Goal: Task Accomplishment & Management: Use online tool/utility

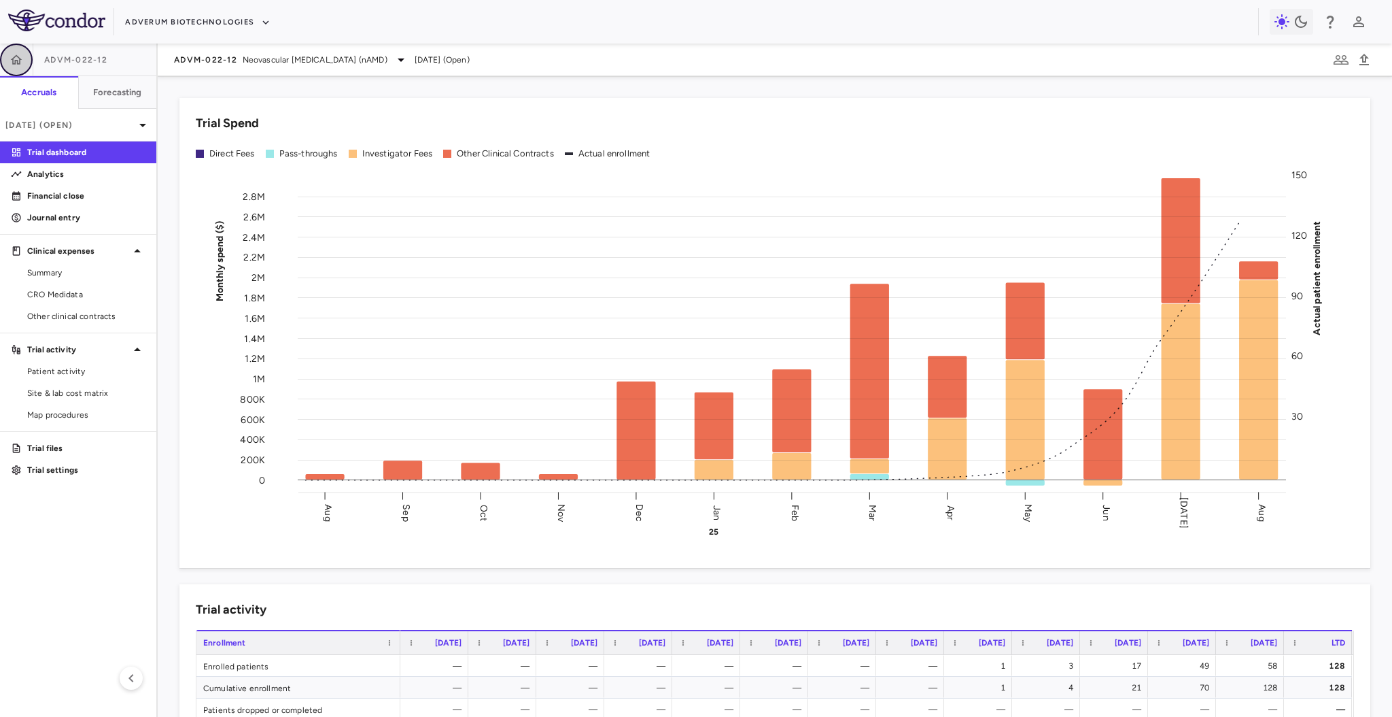
click at [23, 56] on button "button" at bounding box center [16, 60] width 33 height 33
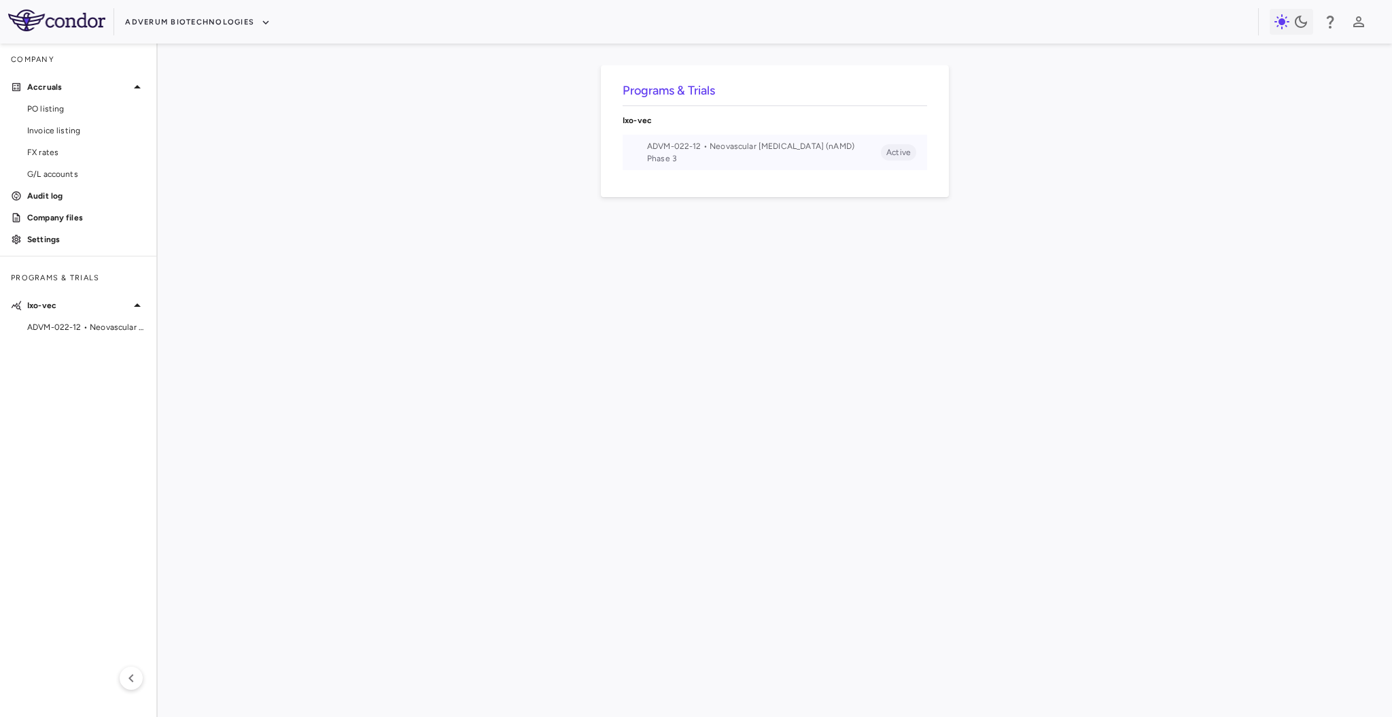
click at [670, 152] on span "ADVM-022-12 • Neovascular [MEDICAL_DATA] (nAMD)" at bounding box center [764, 146] width 234 height 12
click at [56, 128] on span "Invoice listing" at bounding box center [86, 130] width 118 height 12
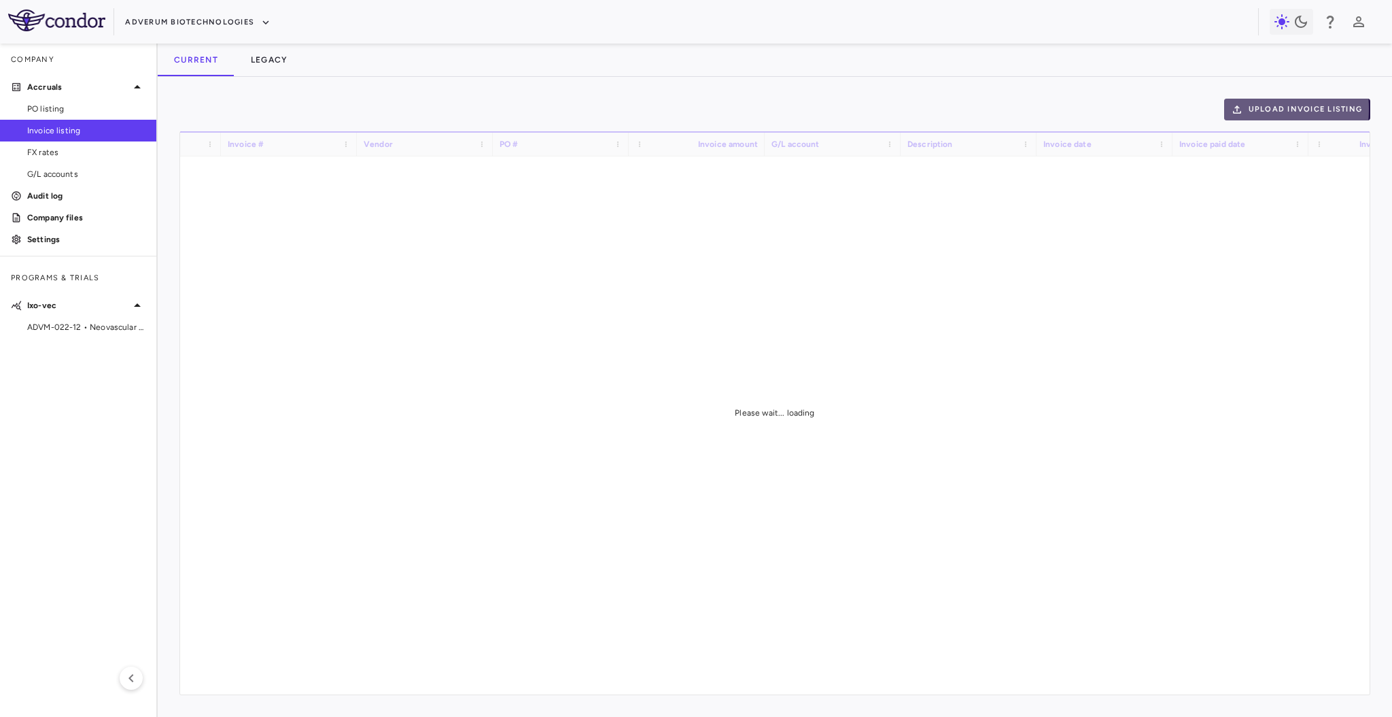
click at [1258, 109] on button "Upload invoice listing" at bounding box center [1297, 110] width 147 height 22
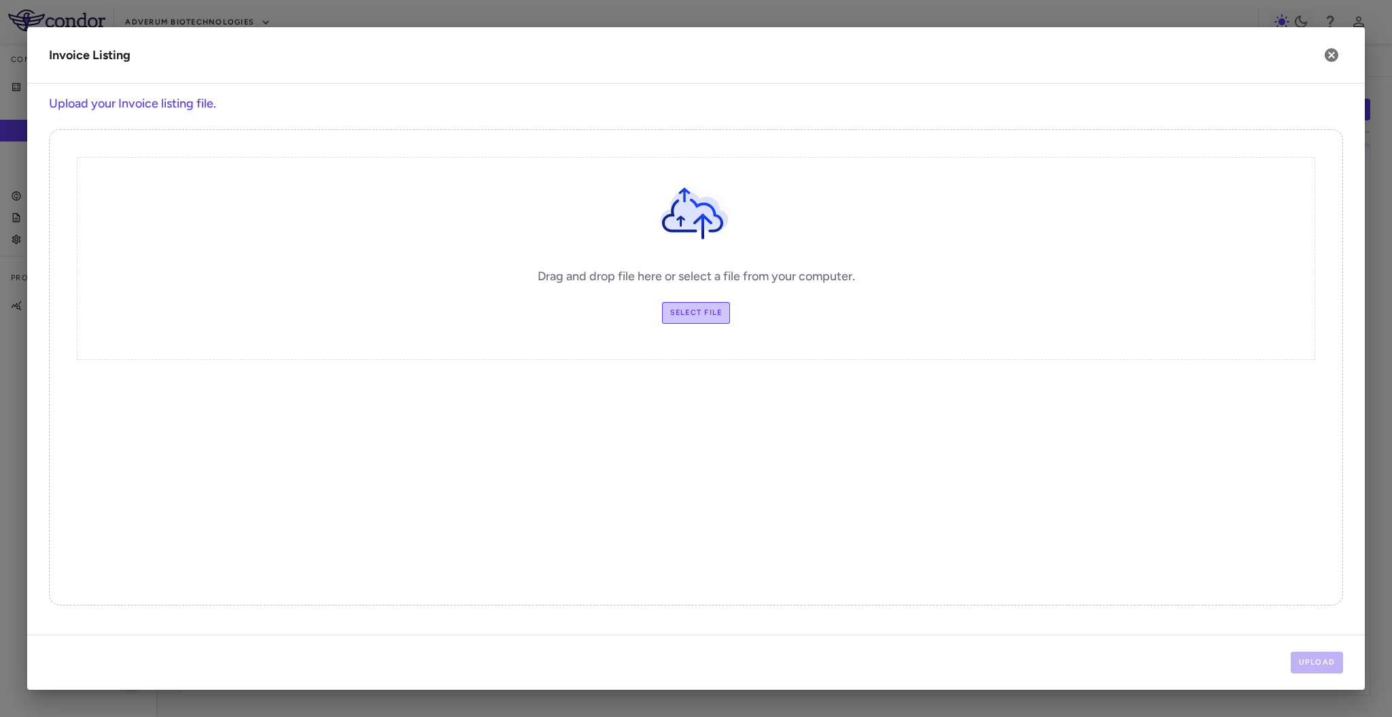
click at [695, 313] on label "Select file" at bounding box center [696, 313] width 69 height 22
click at [0, 0] on input "Select file" at bounding box center [0, 0] width 0 height 0
click at [1325, 656] on div "Upload" at bounding box center [696, 661] width 1338 height 55
click at [1325, 656] on button "Upload" at bounding box center [1317, 662] width 53 height 22
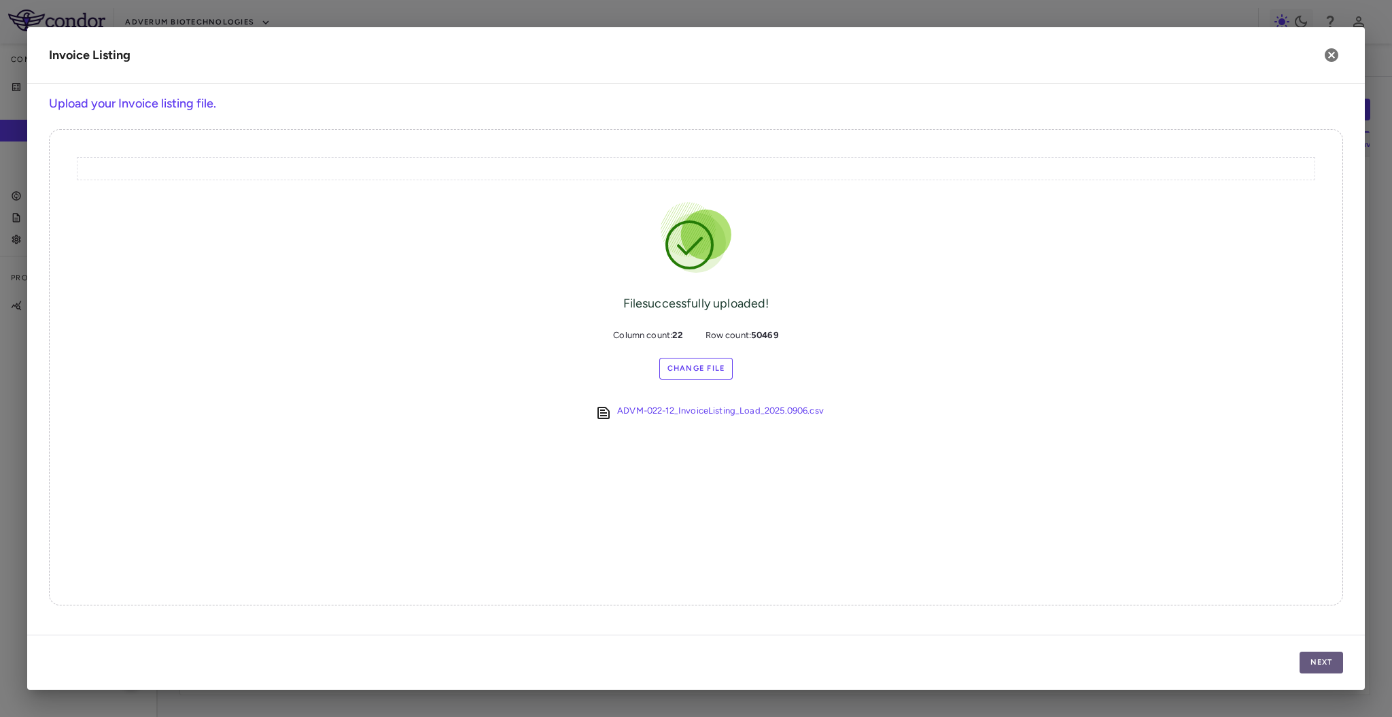
click at [1315, 661] on button "Next" at bounding box center [1322, 662] width 44 height 22
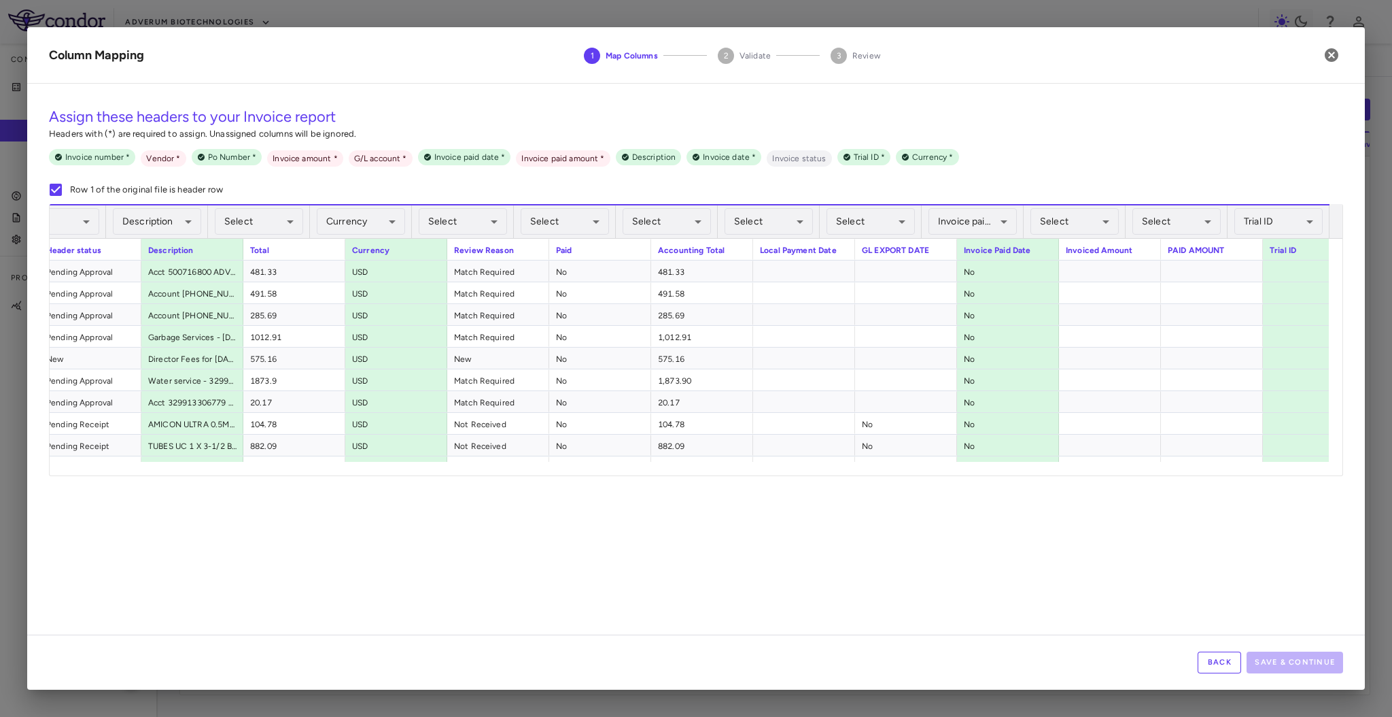
scroll to position [0, 1004]
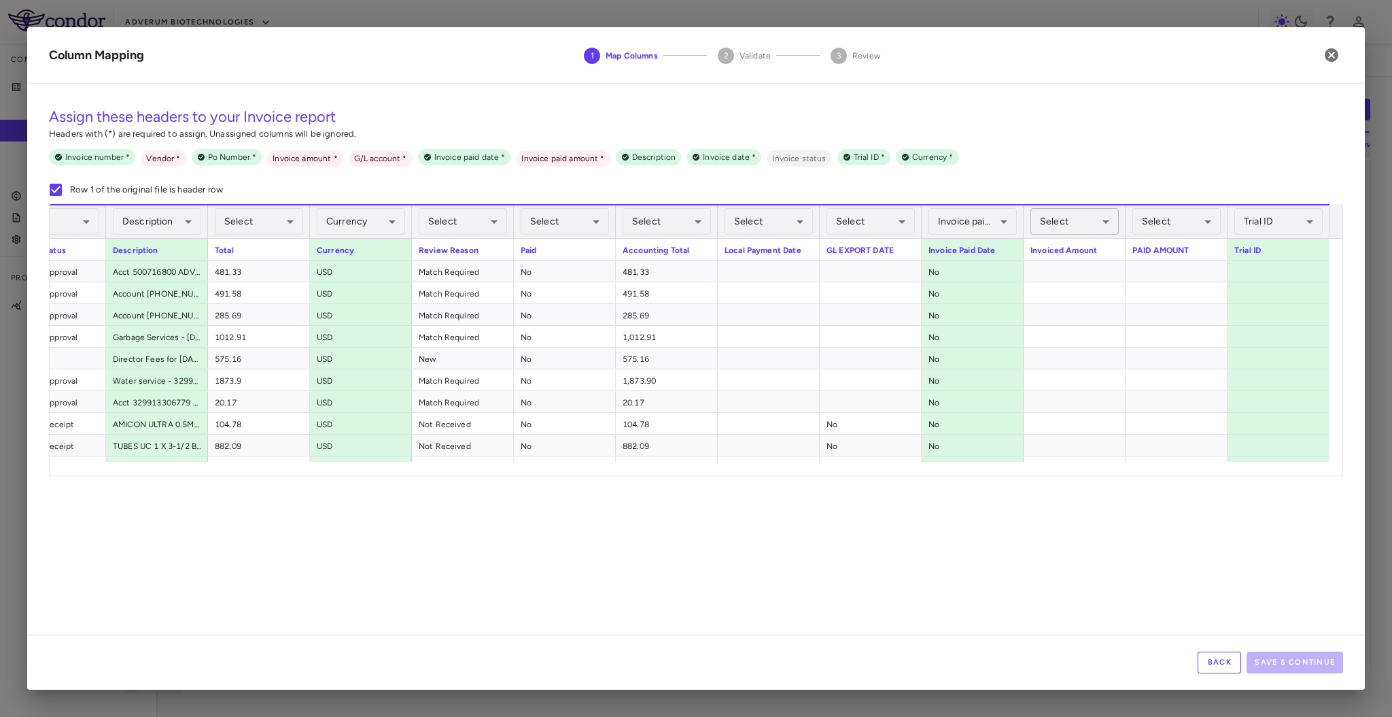
click at [1056, 213] on body "Skip to sidebar Skip to main content Adverum Biotechnologies Company Accruals P…" at bounding box center [696, 358] width 1392 height 717
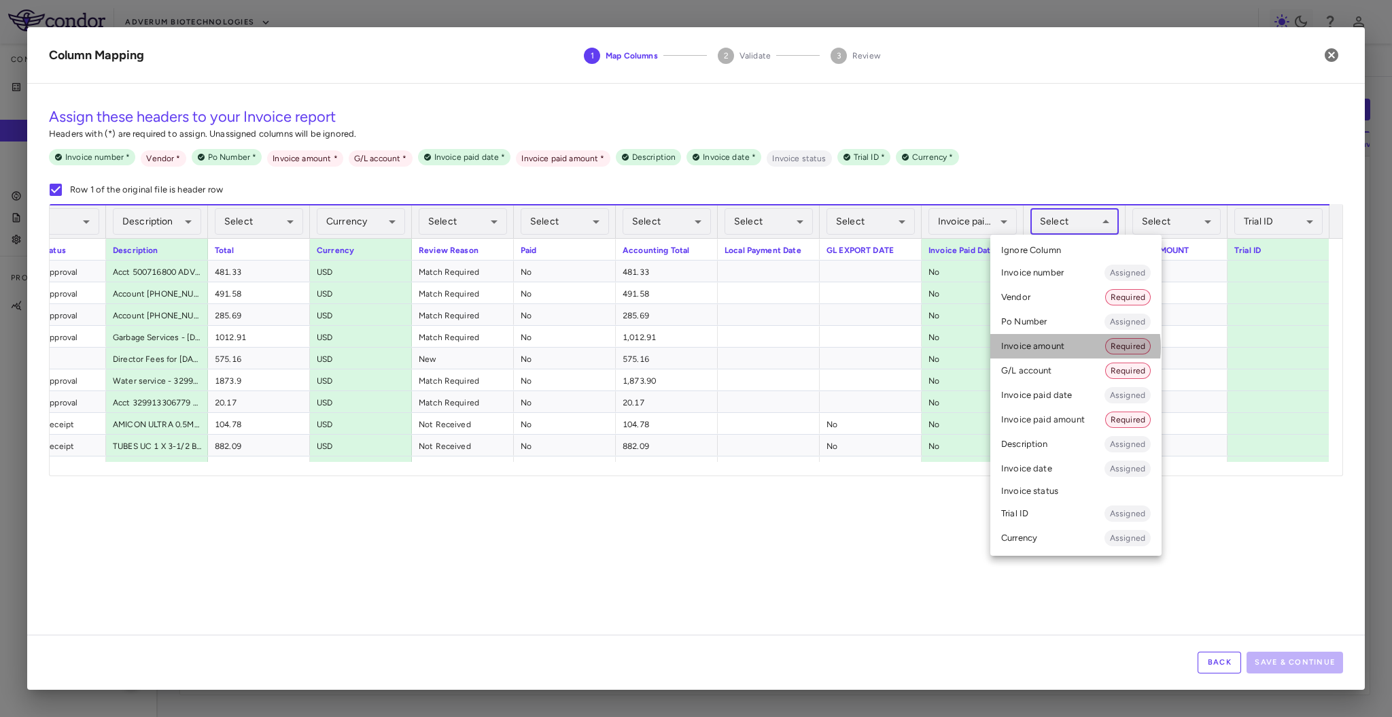
click at [1065, 347] on li "Invoice amount Required" at bounding box center [1076, 346] width 171 height 24
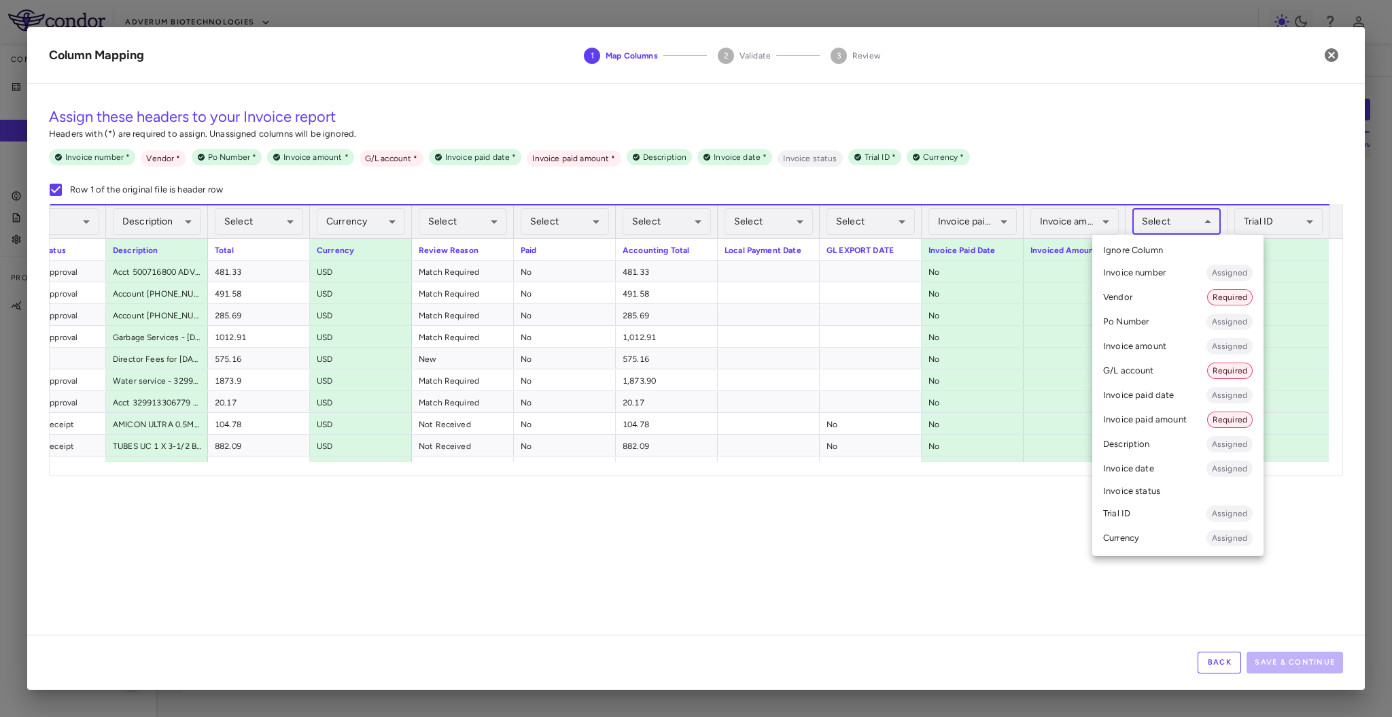
click at [1183, 223] on body "Skip to sidebar Skip to main content Adverum Biotechnologies Company Accruals P…" at bounding box center [696, 358] width 1392 height 717
click at [1175, 418] on li "Invoice paid amount Required" at bounding box center [1177, 419] width 171 height 24
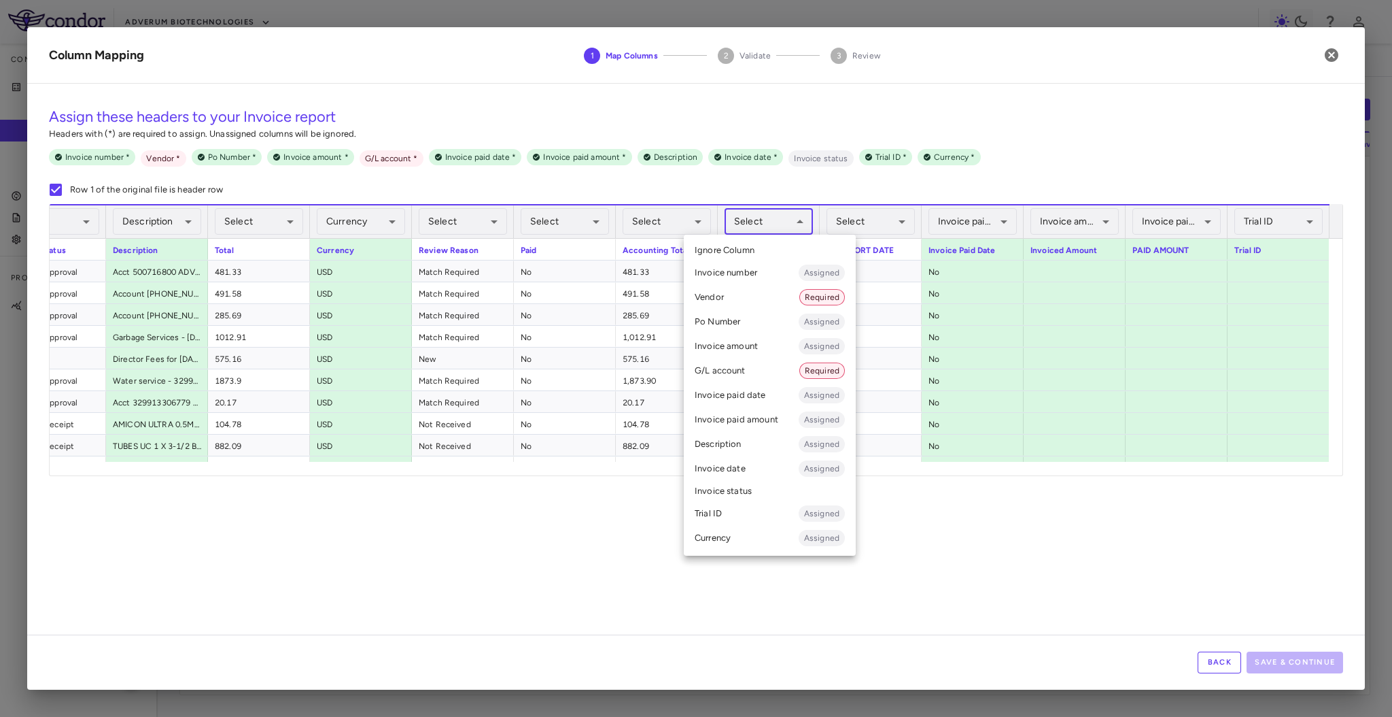
click at [799, 225] on body "Skip to sidebar Skip to main content Adverum Biotechnologies Company Accruals P…" at bounding box center [696, 358] width 1392 height 717
click at [788, 400] on li "Invoice paid date Assigned" at bounding box center [770, 395] width 172 height 24
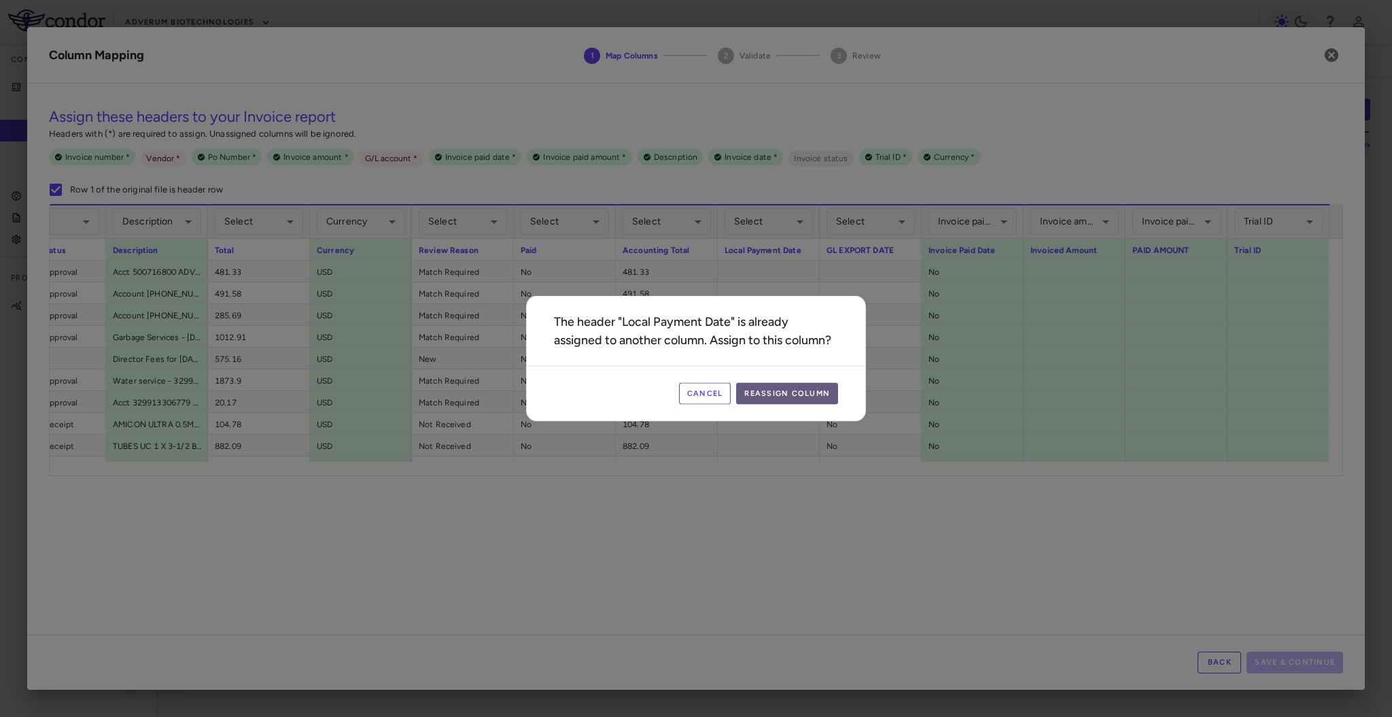
click at [792, 396] on button "Reassign Column" at bounding box center [787, 394] width 102 height 22
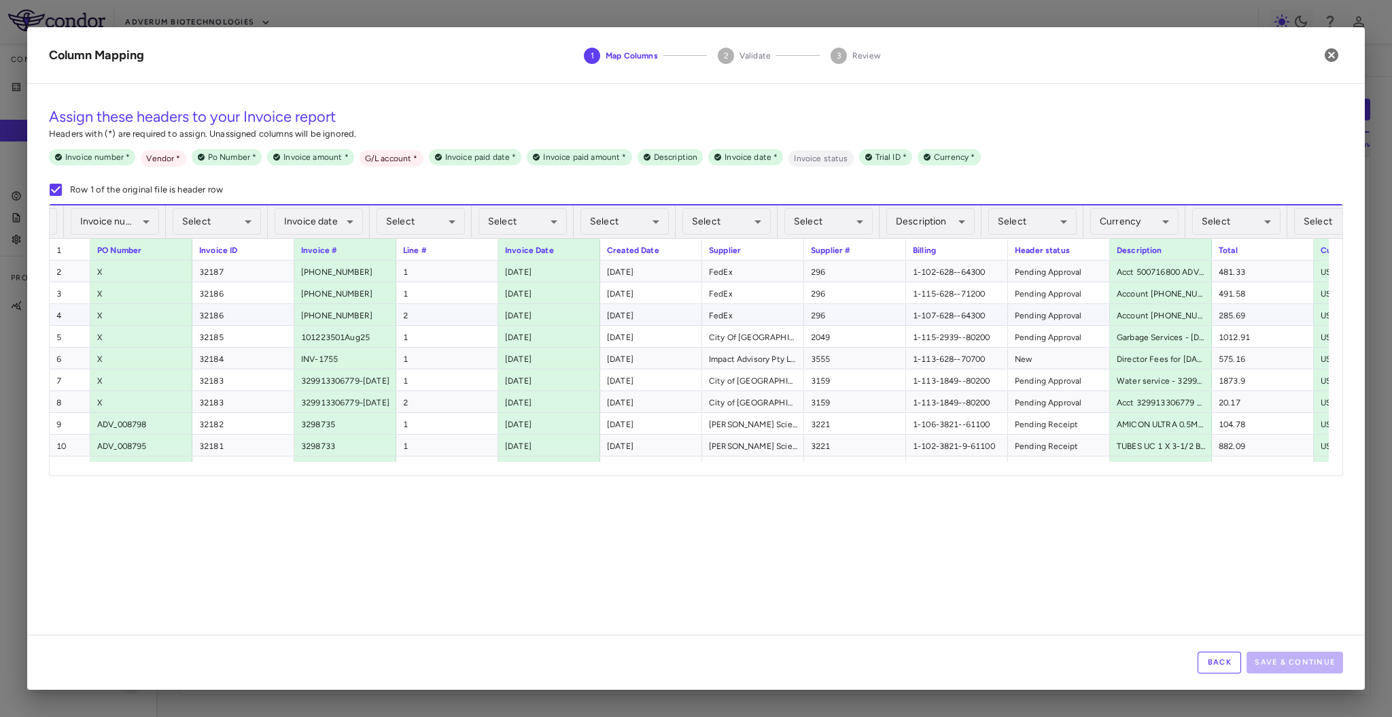
scroll to position [0, 0]
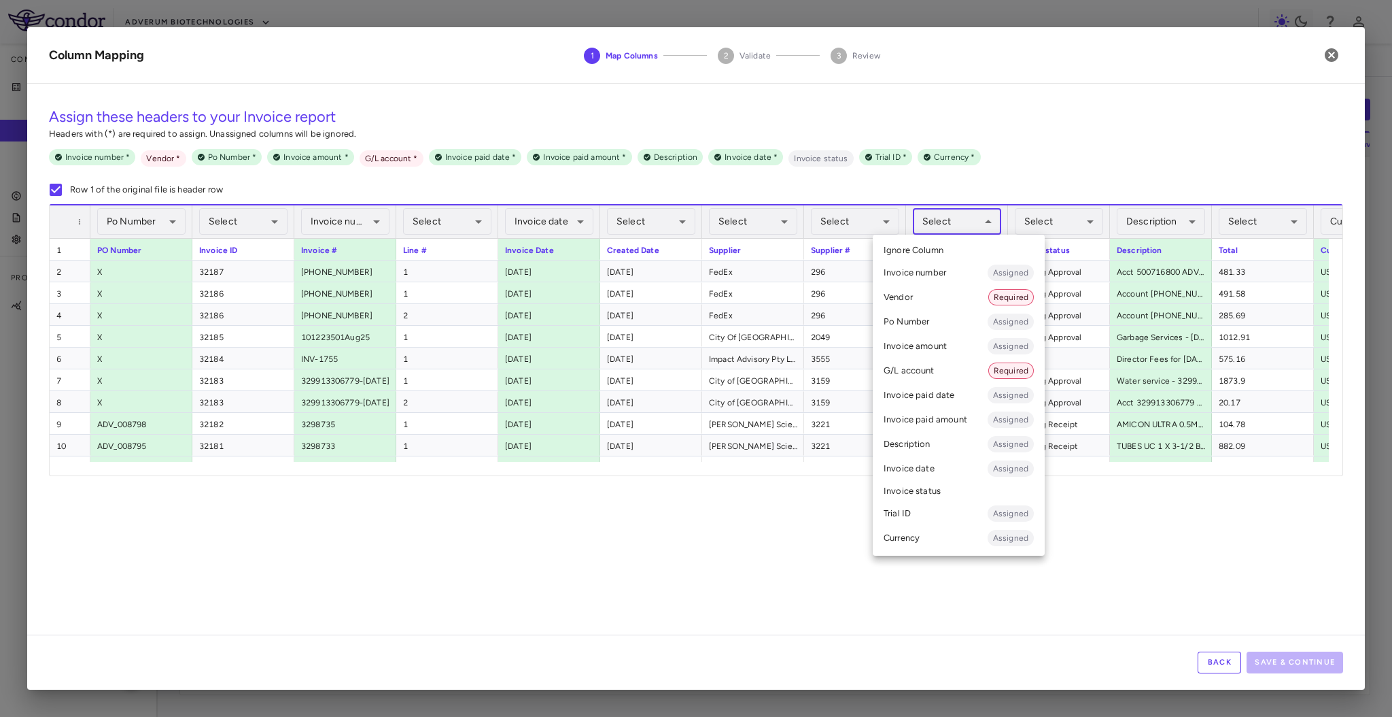
click at [952, 224] on body "Skip to sidebar Skip to main content Adverum Biotechnologies Company Accruals P…" at bounding box center [696, 358] width 1392 height 717
click at [940, 360] on li "G/L account Required" at bounding box center [959, 370] width 172 height 24
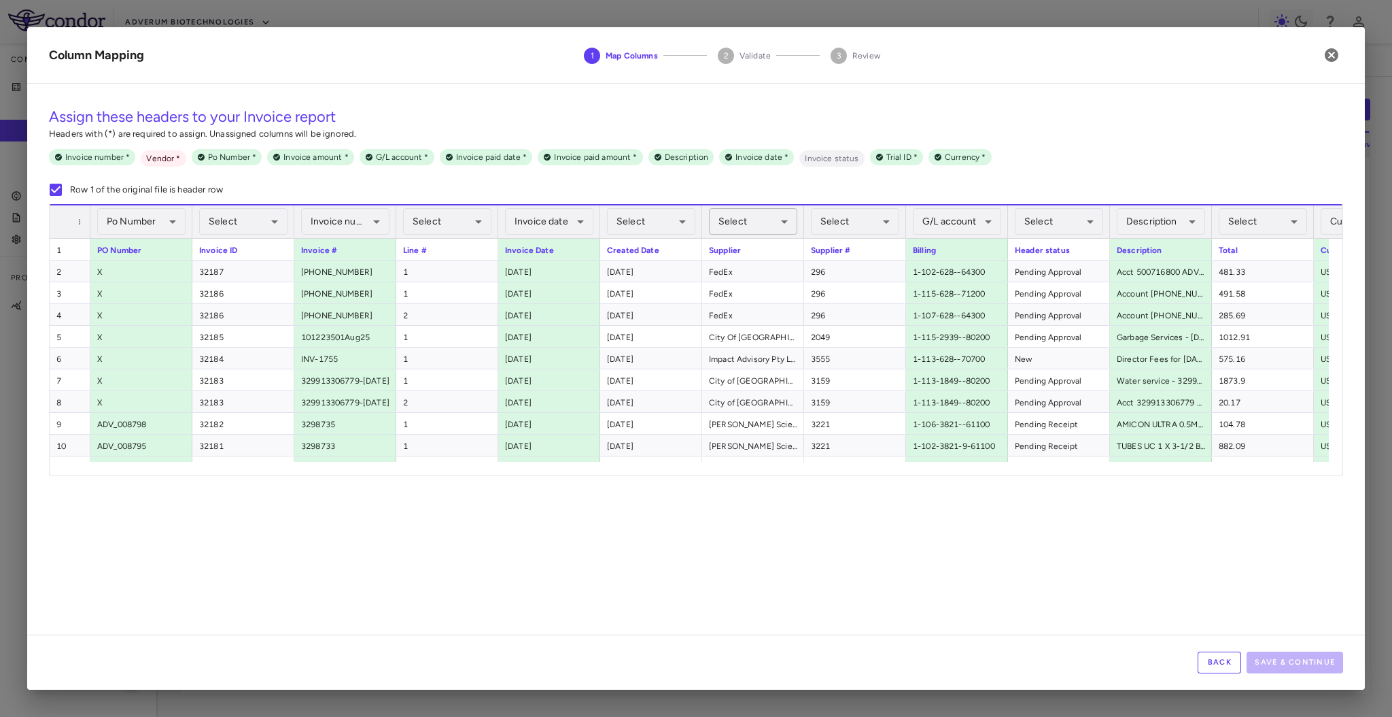
click at [786, 214] on body "Skip to sidebar Skip to main content Adverum Biotechnologies Company Accruals P…" at bounding box center [696, 358] width 1392 height 717
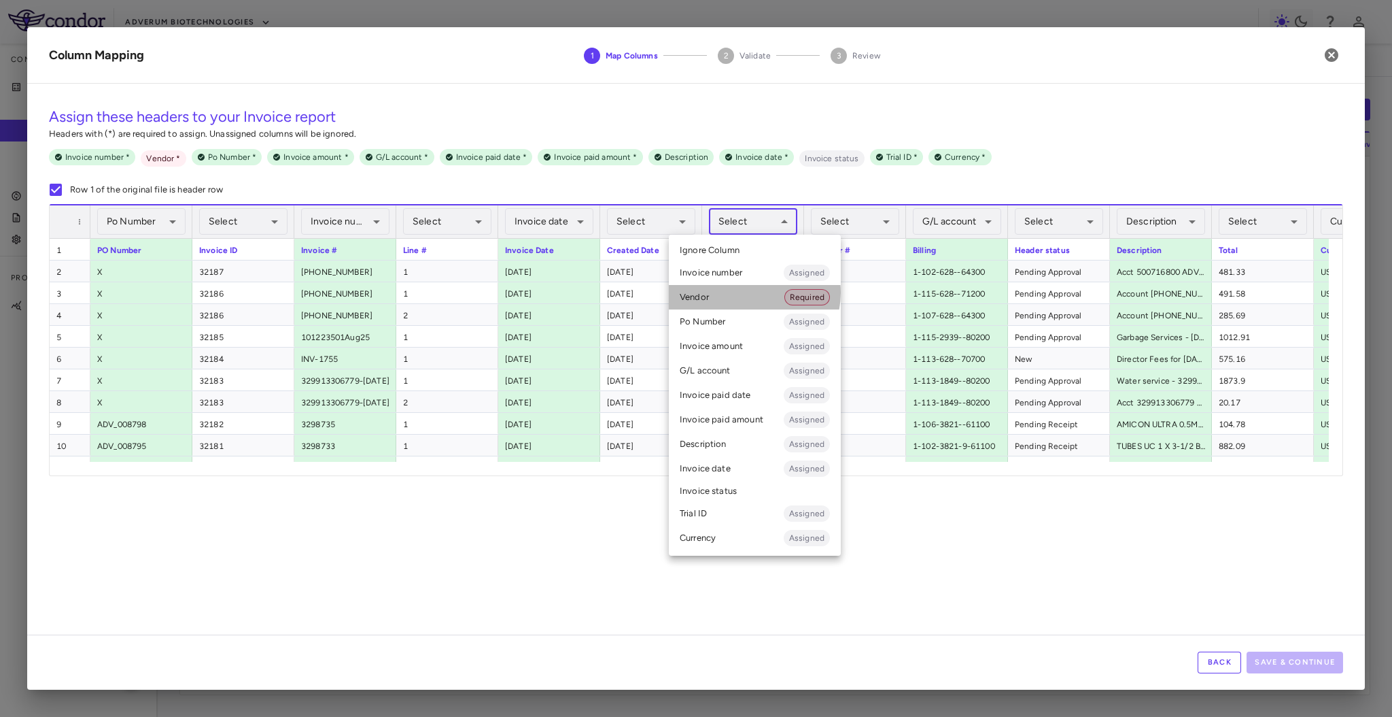
click at [751, 292] on li "Vendor Required" at bounding box center [755, 297] width 172 height 24
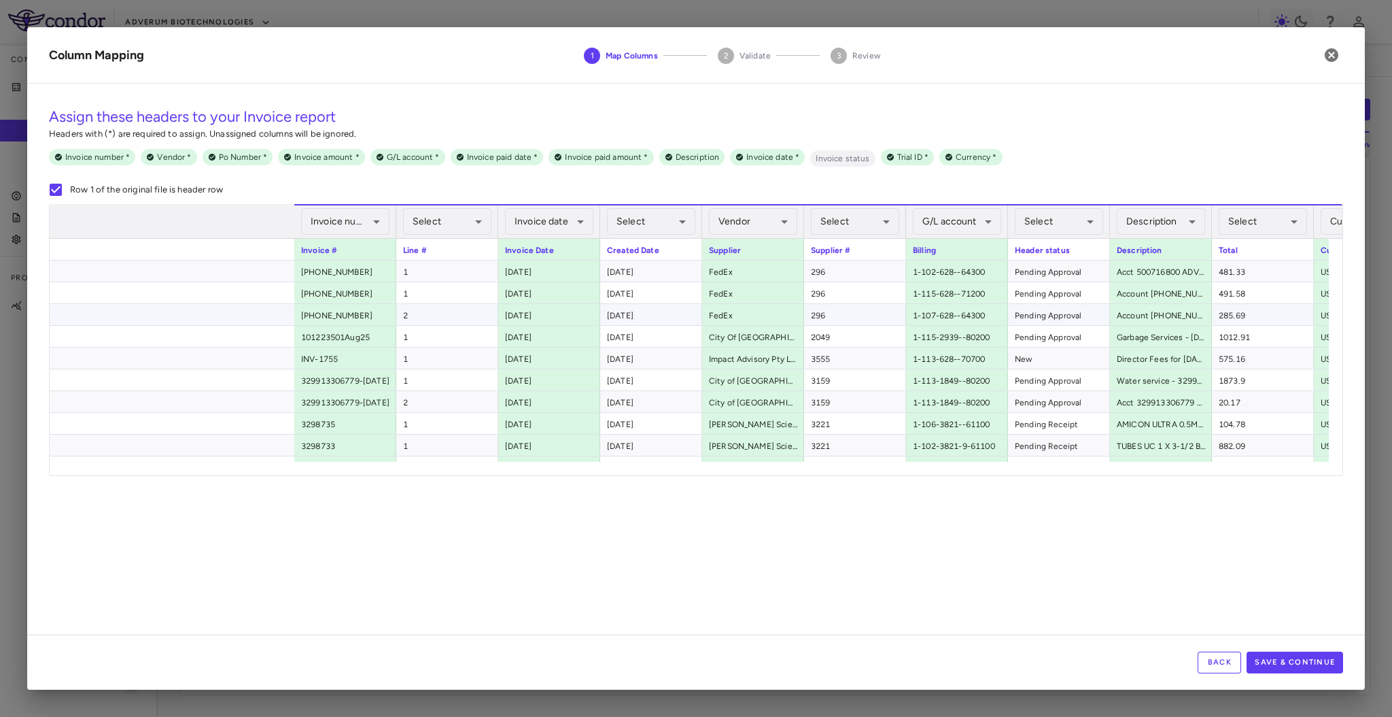
scroll to position [0, 397]
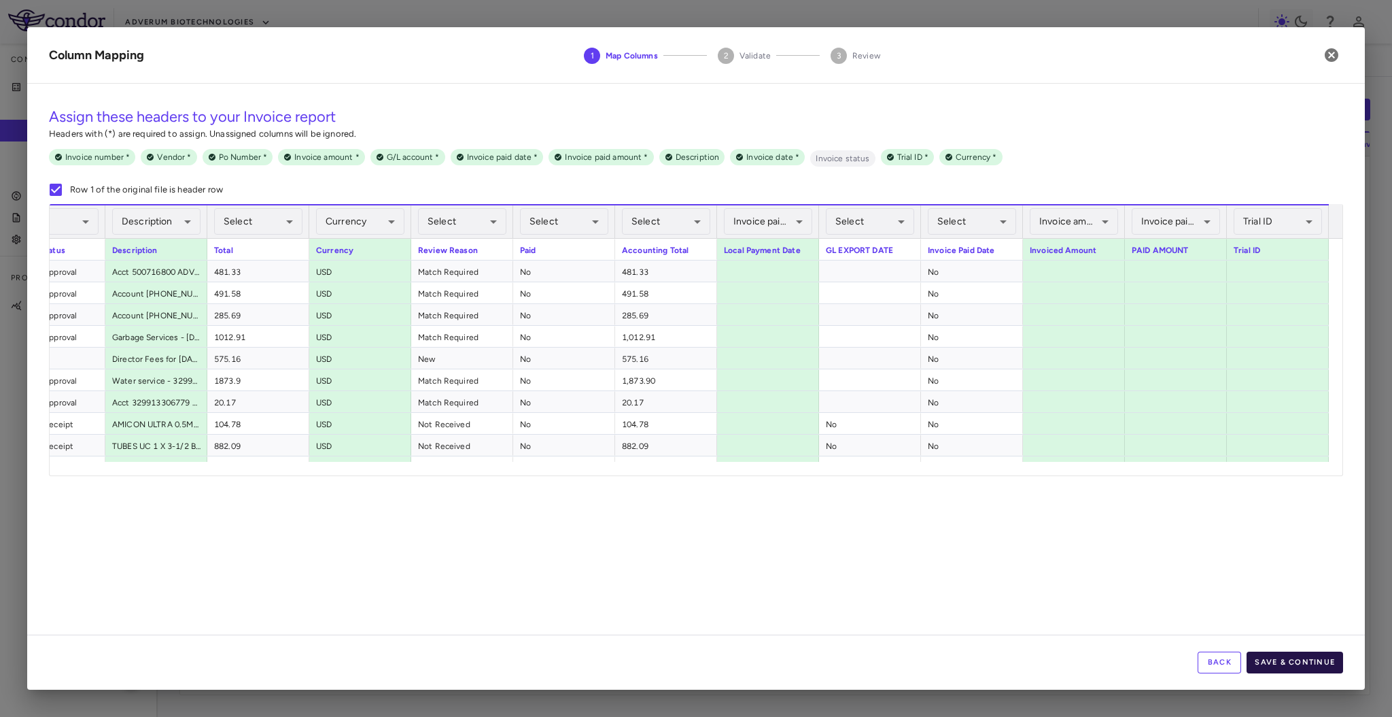
click at [1274, 661] on button "Save & Continue" at bounding box center [1295, 662] width 97 height 22
click at [1274, 661] on div "Back Save & Continue" at bounding box center [696, 661] width 1338 height 55
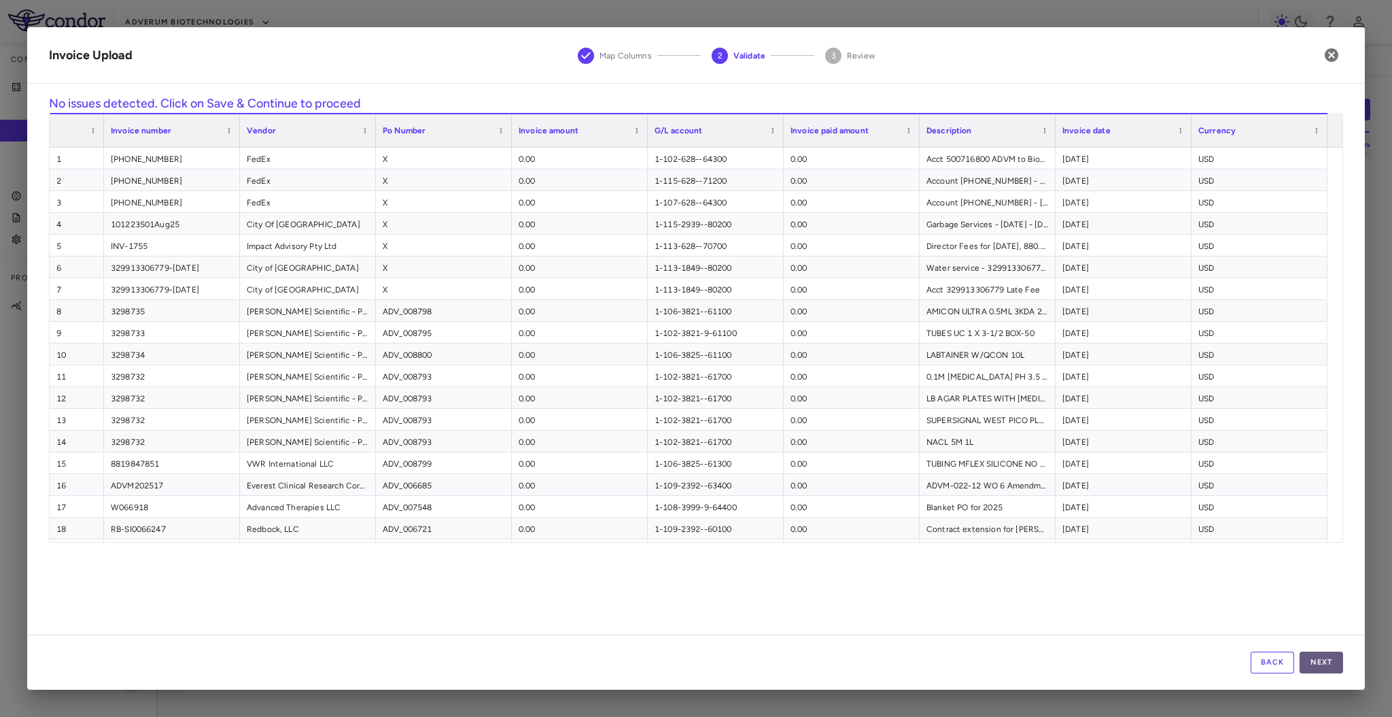
click at [1310, 656] on button "Next" at bounding box center [1322, 662] width 44 height 22
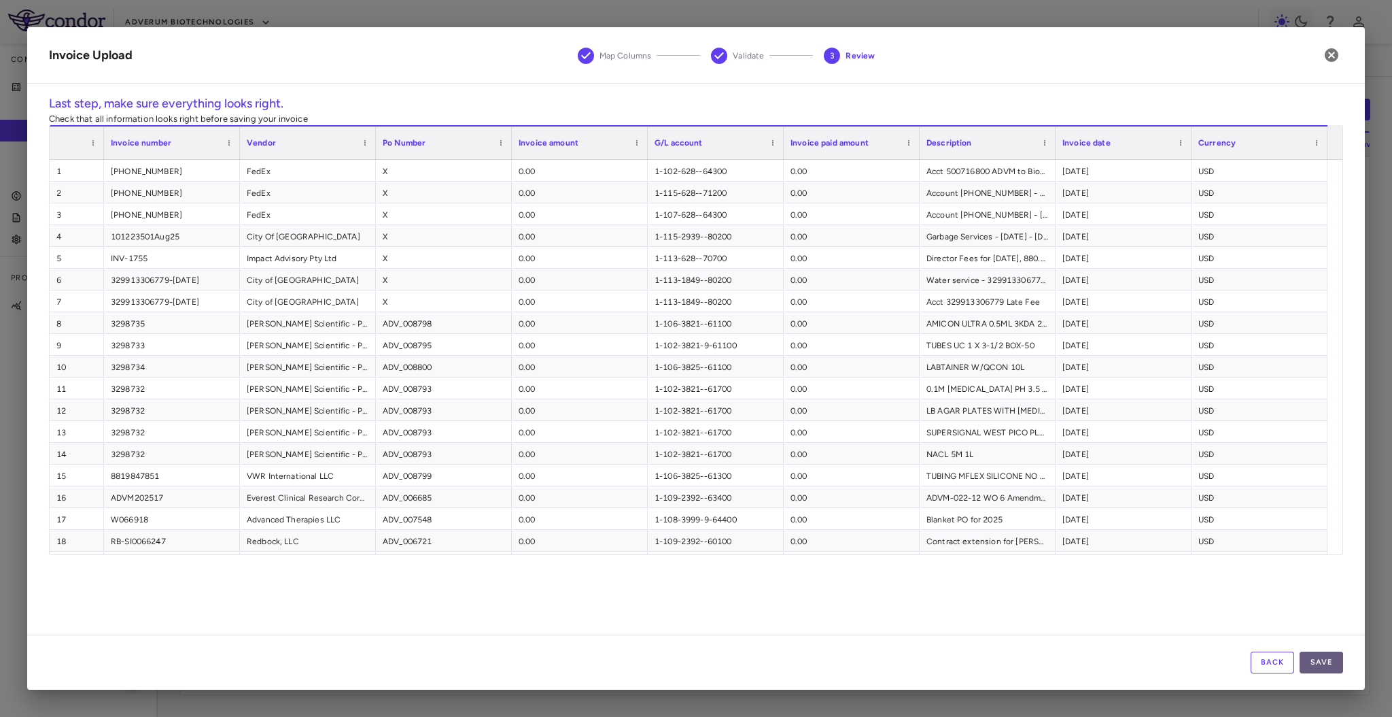
click at [1322, 661] on button "Save" at bounding box center [1322, 662] width 44 height 22
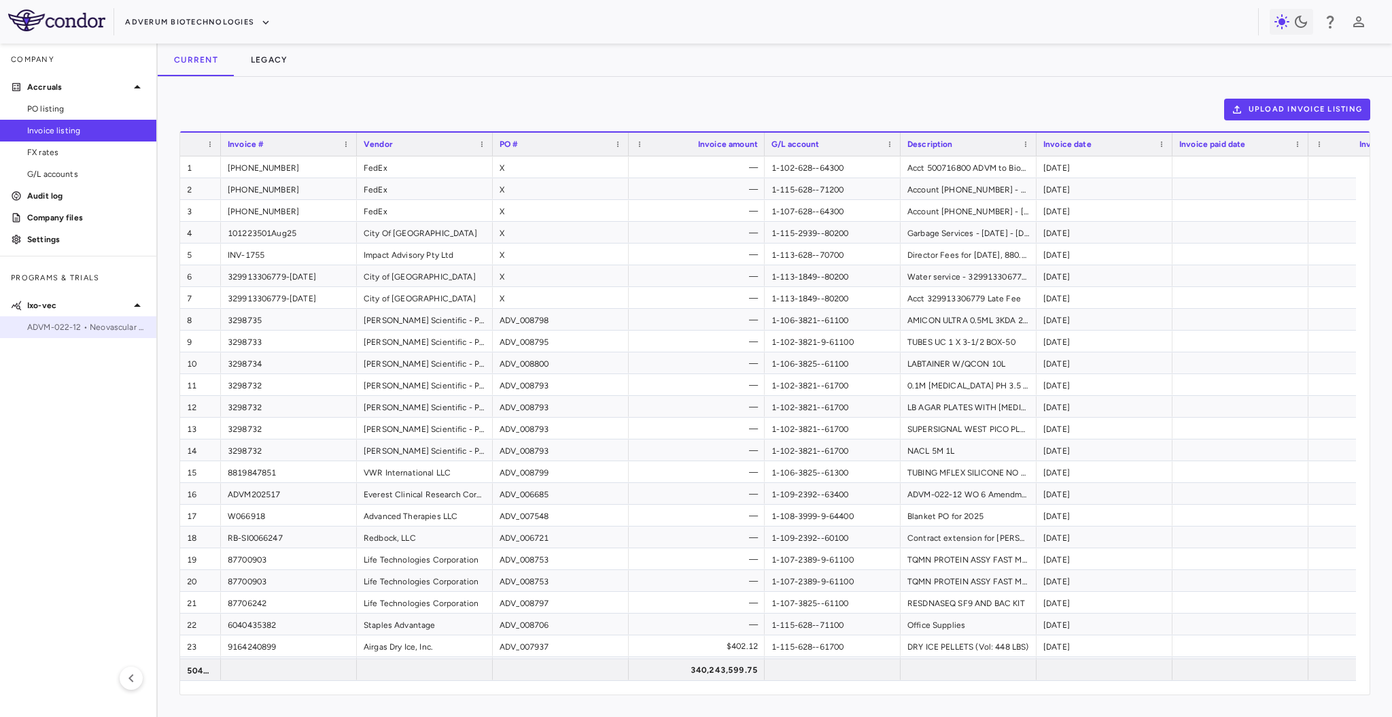
click at [64, 331] on span "ADVM-022-12 • Neovascular [MEDICAL_DATA] (nAMD)" at bounding box center [86, 327] width 118 height 12
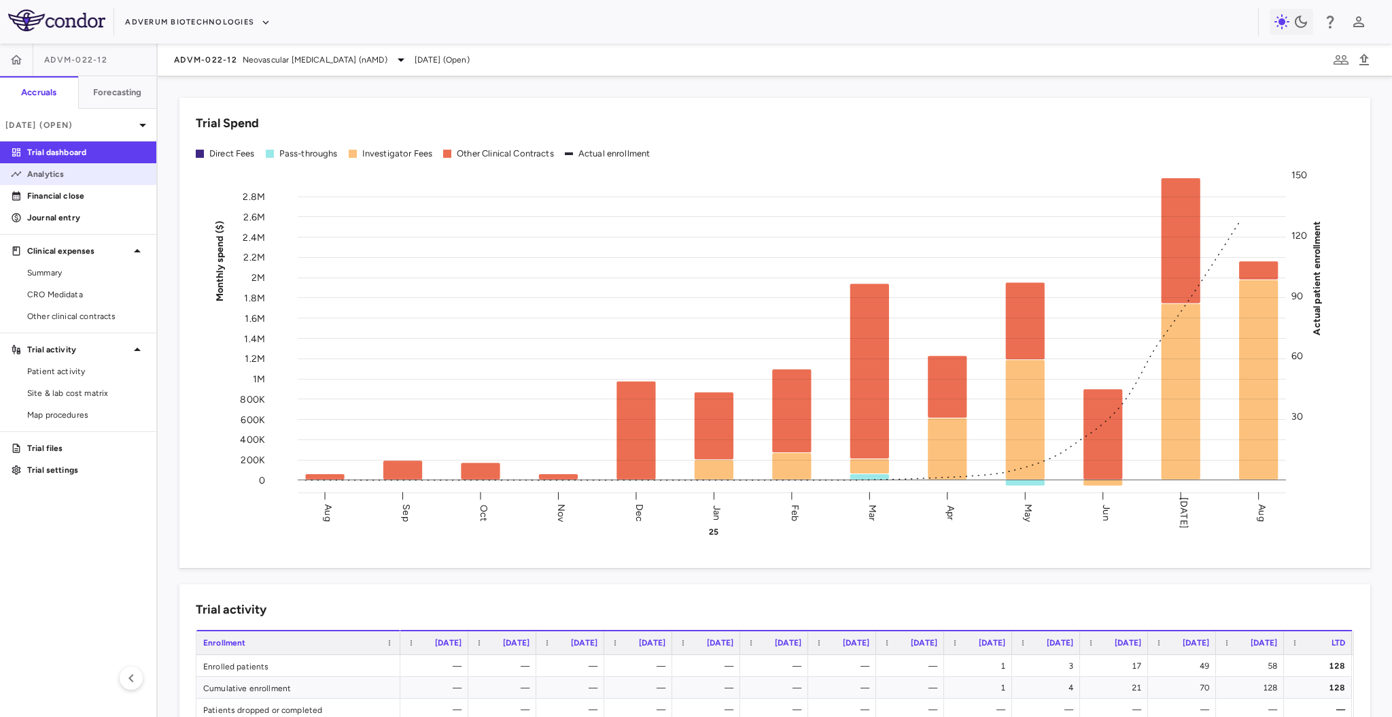
click at [59, 173] on p "Analytics" at bounding box center [86, 174] width 118 height 12
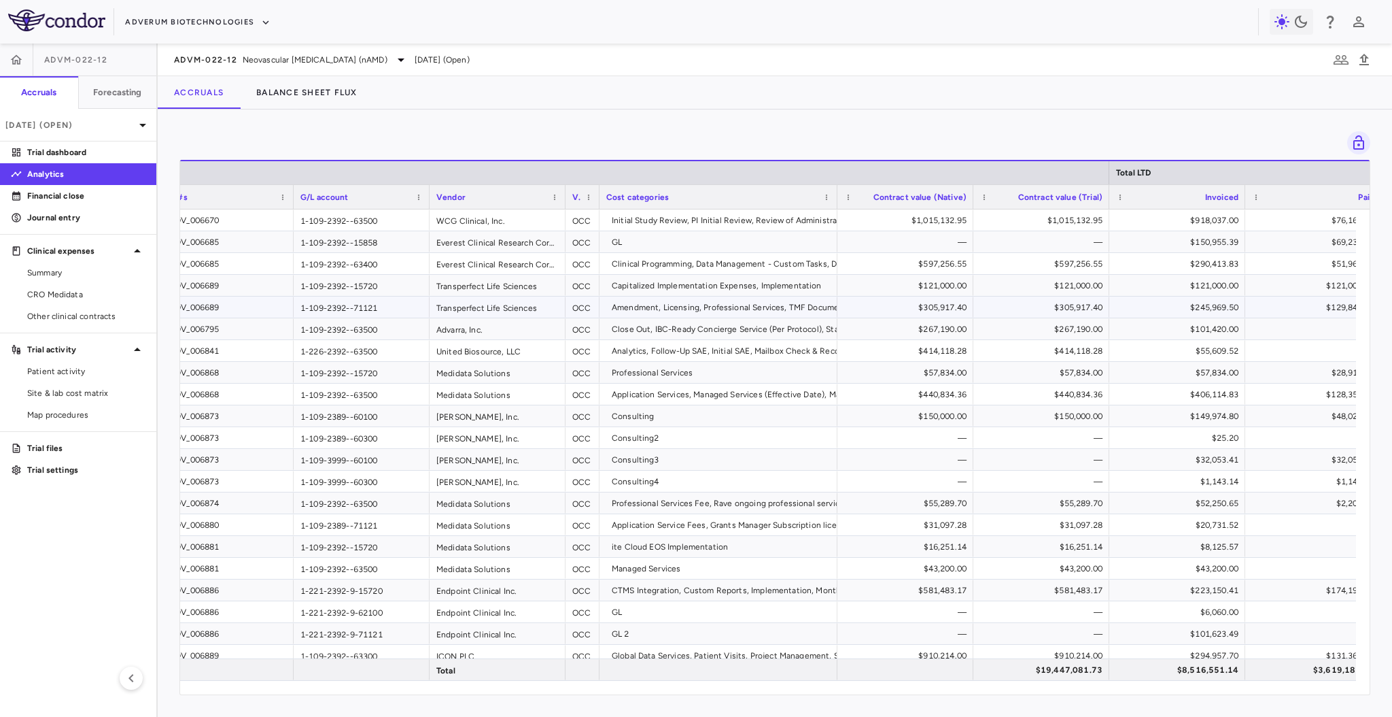
scroll to position [0, 29]
click at [133, 312] on span "Other clinical contracts" at bounding box center [86, 316] width 118 height 12
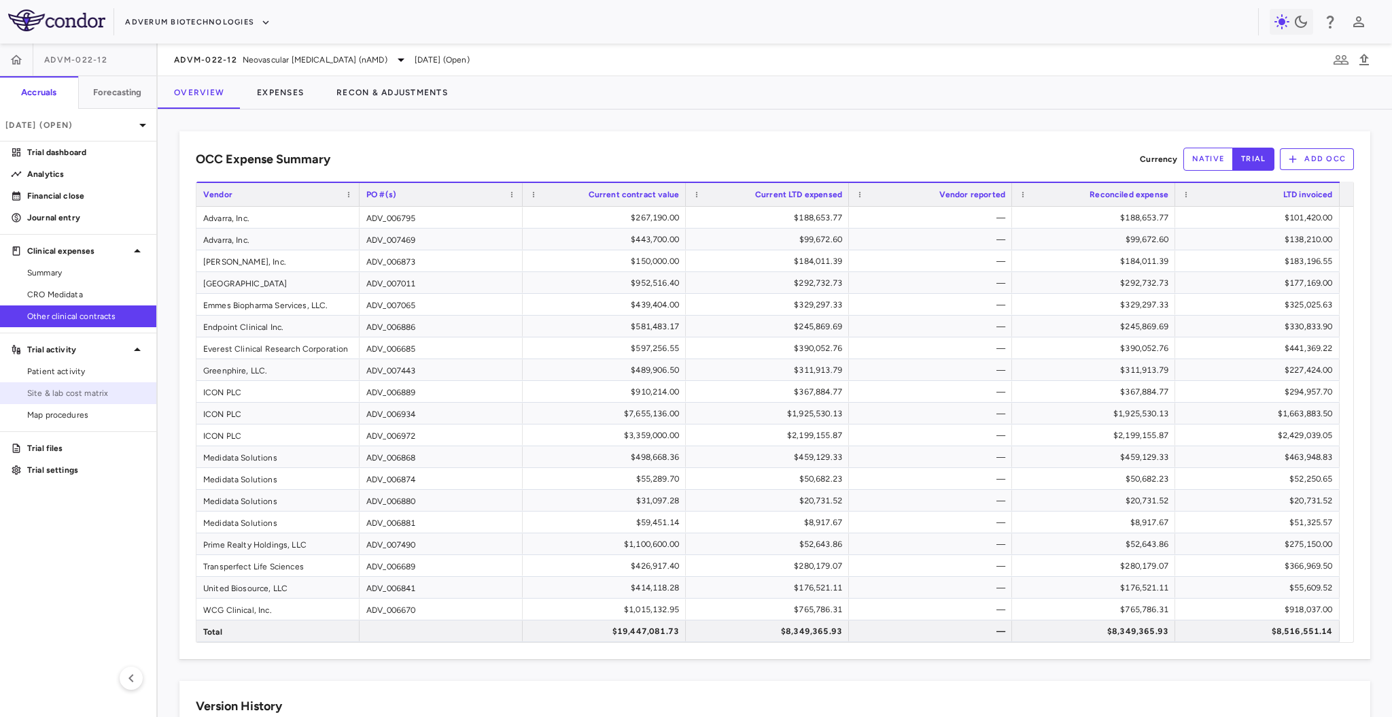
click at [61, 385] on link "Site & lab cost matrix" at bounding box center [78, 393] width 156 height 20
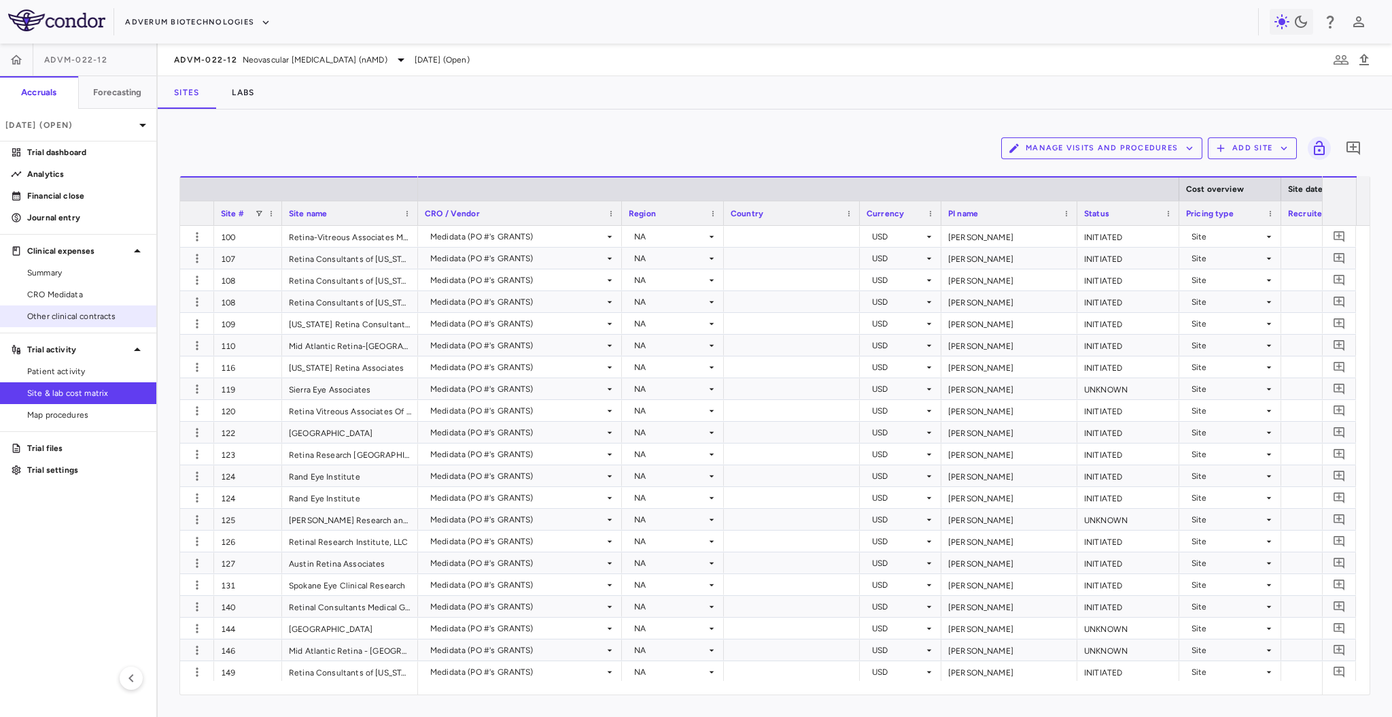
click at [75, 315] on span "Other clinical contracts" at bounding box center [86, 316] width 118 height 12
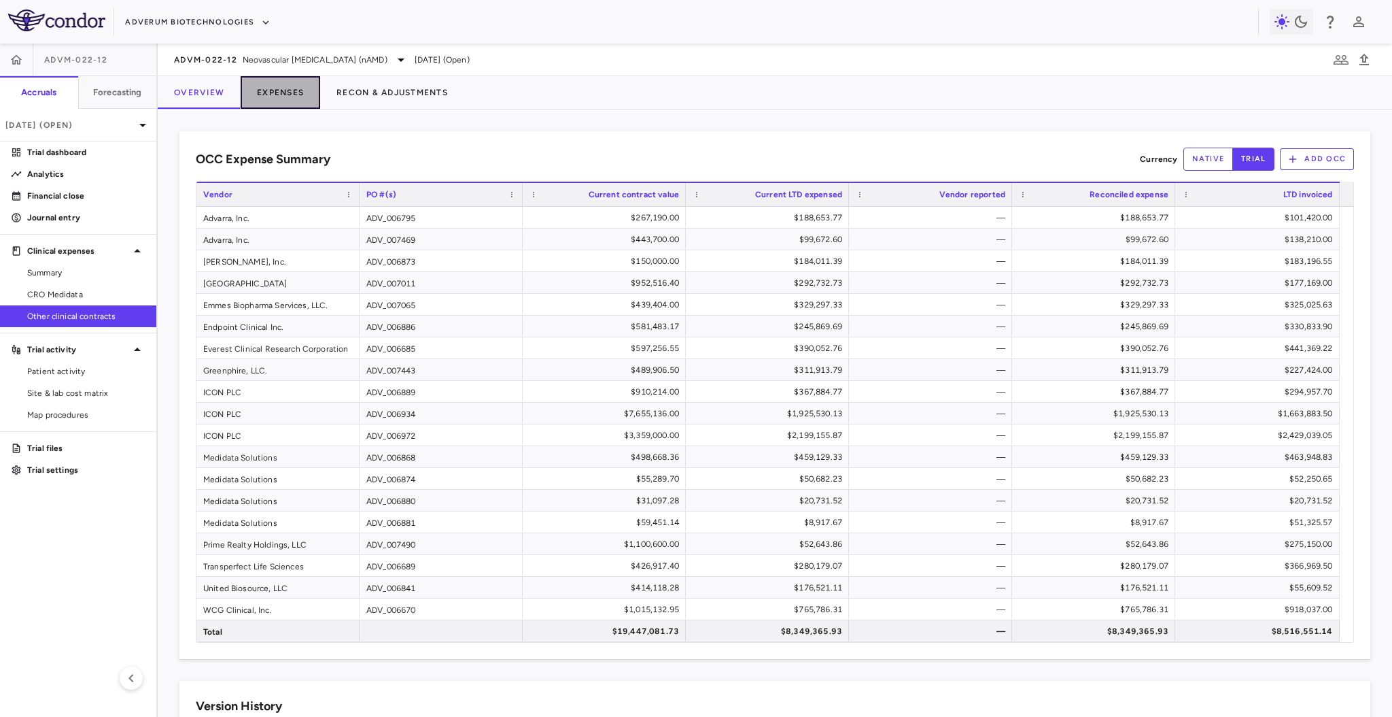
click at [298, 96] on button "Expenses" at bounding box center [281, 92] width 80 height 33
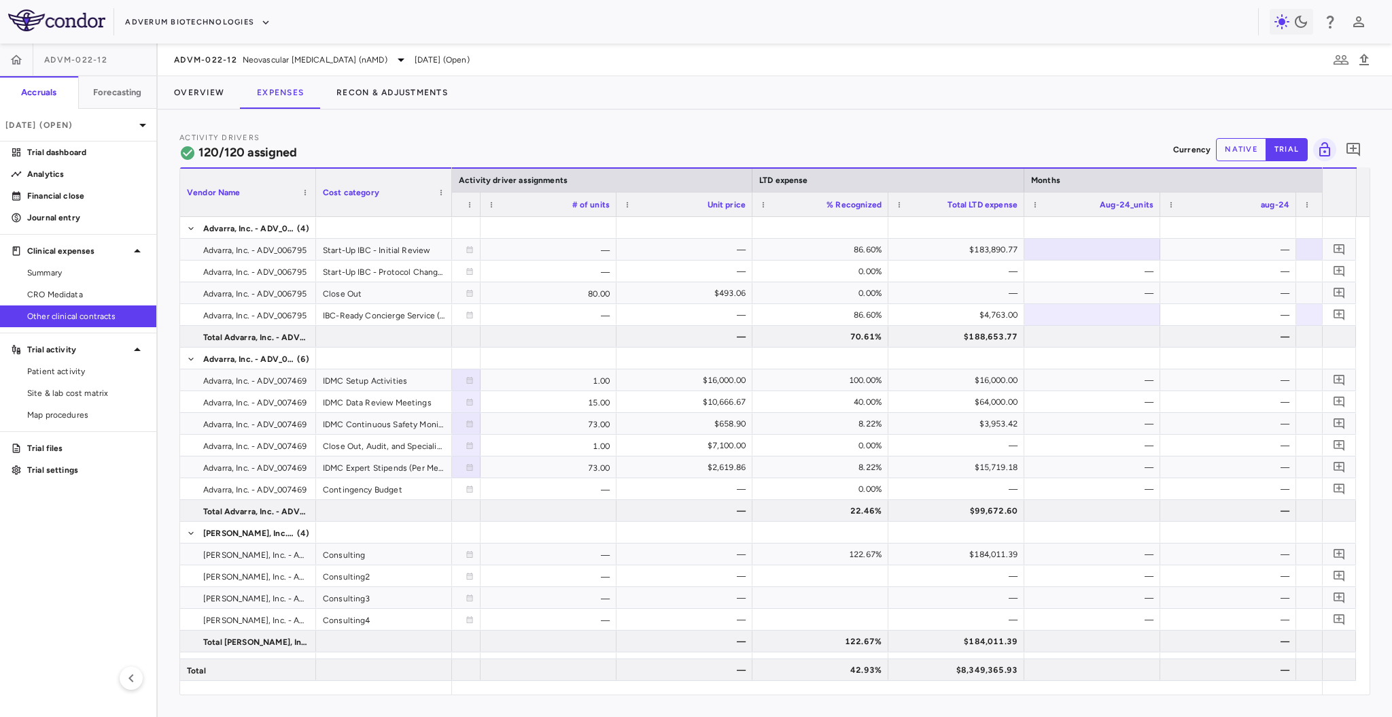
scroll to position [0, 825]
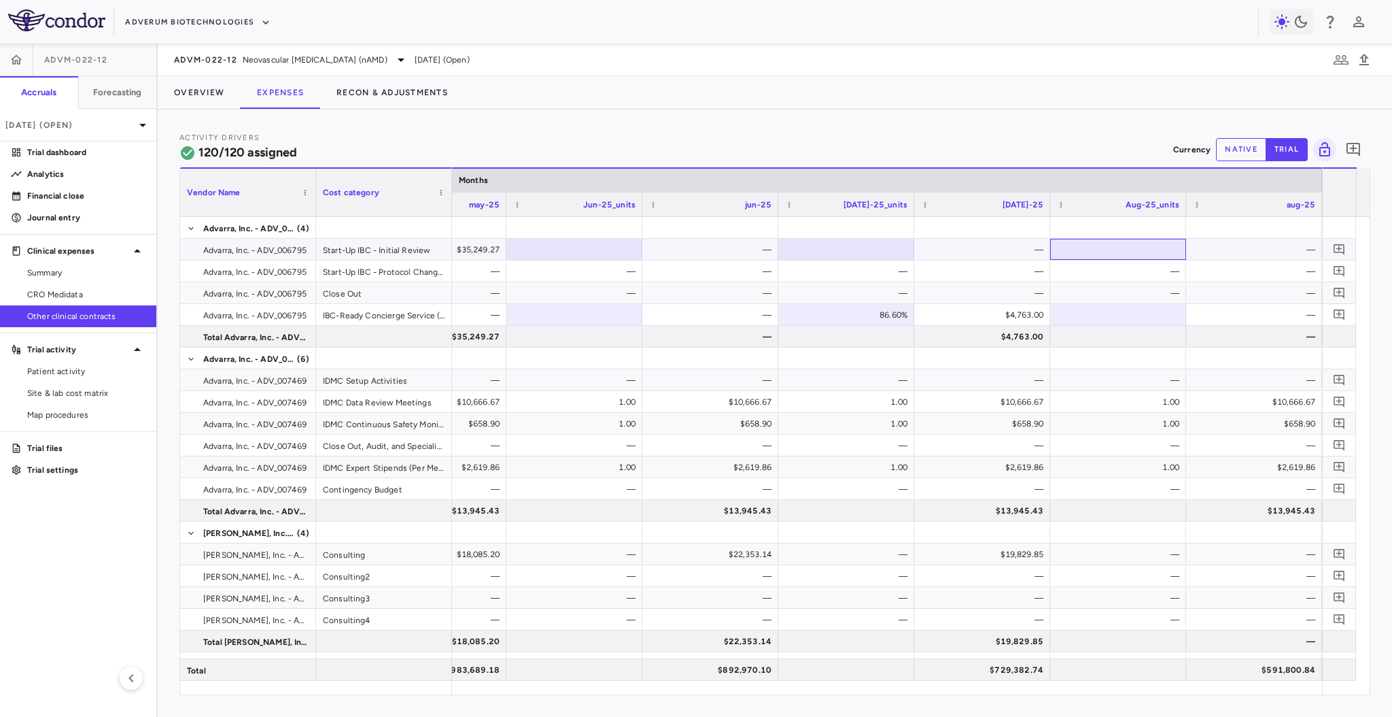
click at [1122, 244] on div at bounding box center [1118, 249] width 122 height 20
click at [1101, 309] on div at bounding box center [1118, 315] width 122 height 20
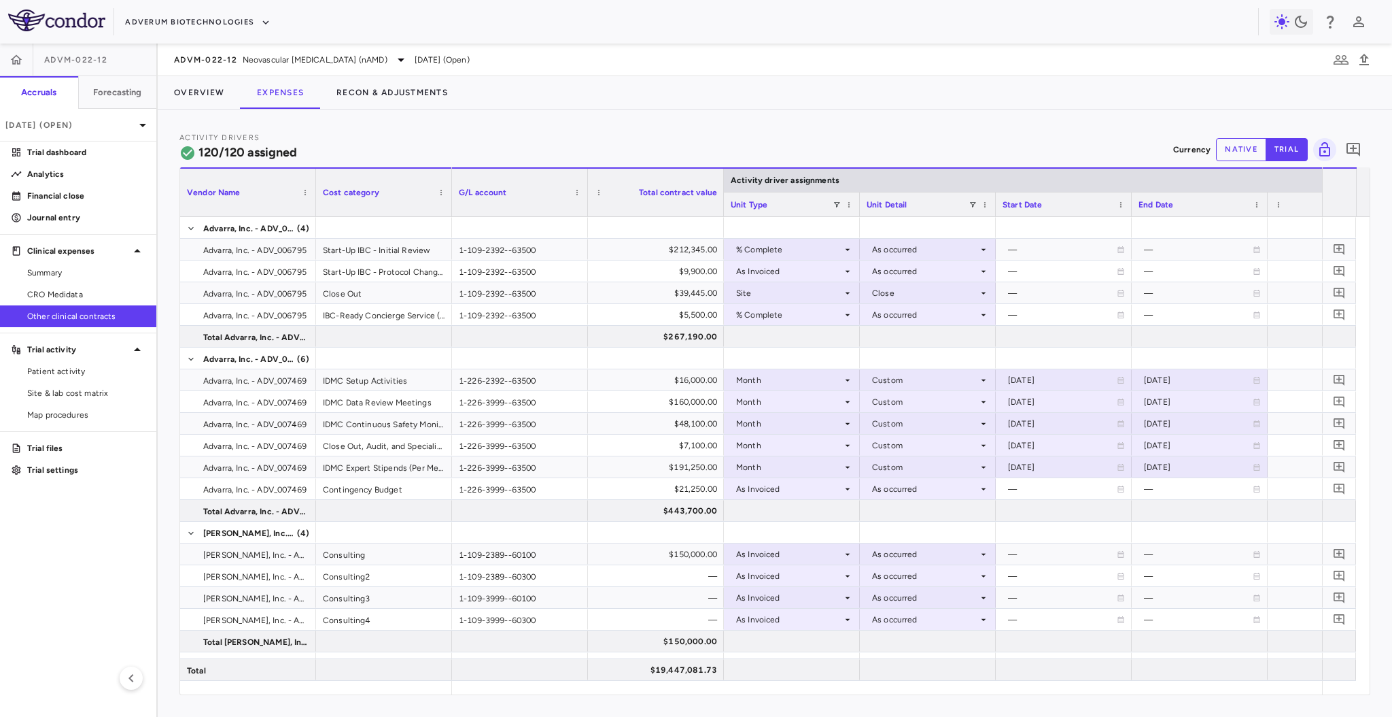
click at [723, 181] on div at bounding box center [723, 193] width 5 height 48
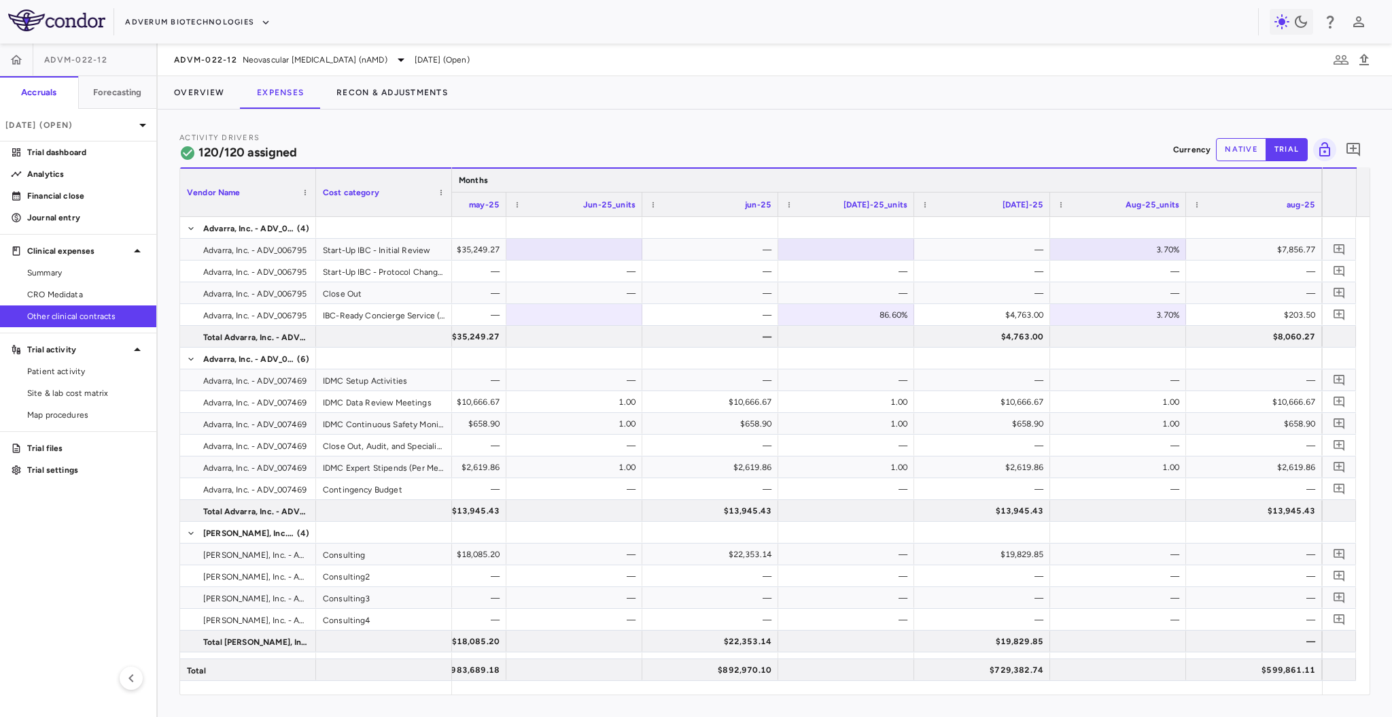
click at [1319, 177] on div at bounding box center [1321, 180] width 5 height 23
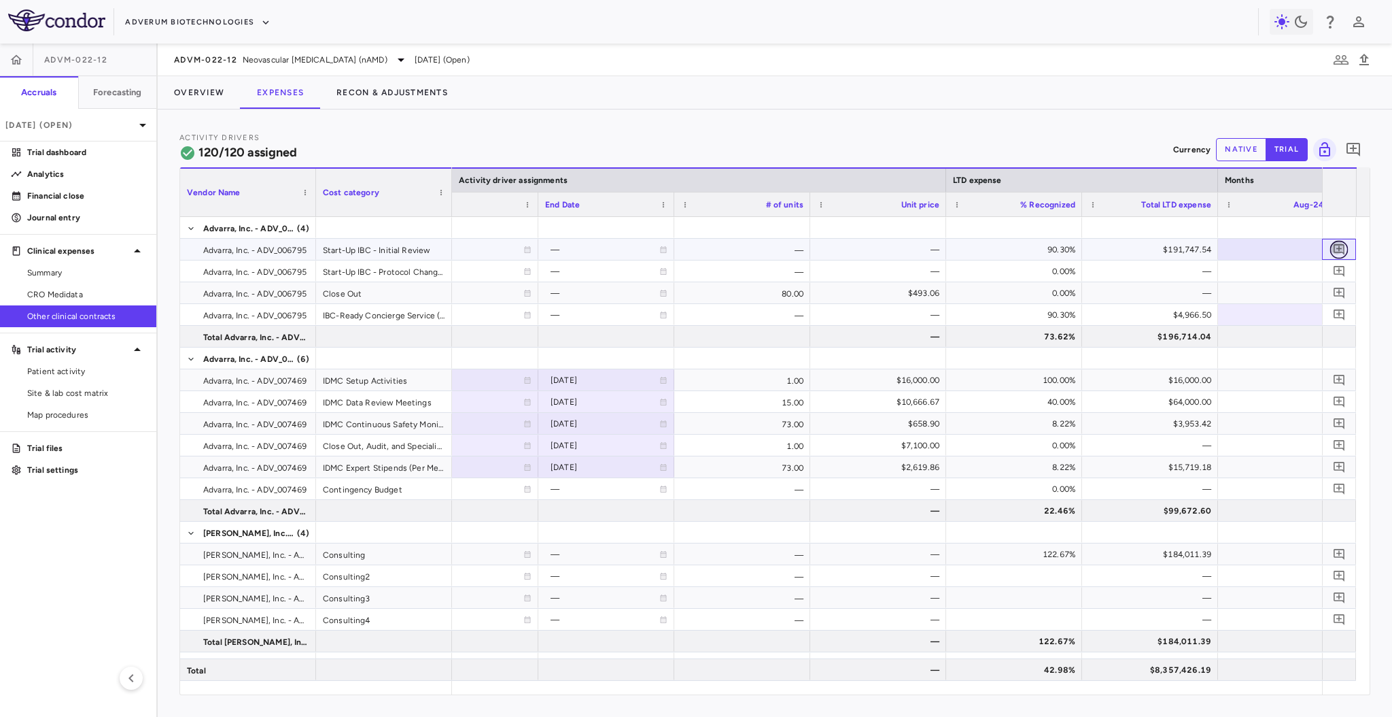
click at [1338, 244] on icon "Add comment" at bounding box center [1339, 249] width 11 height 11
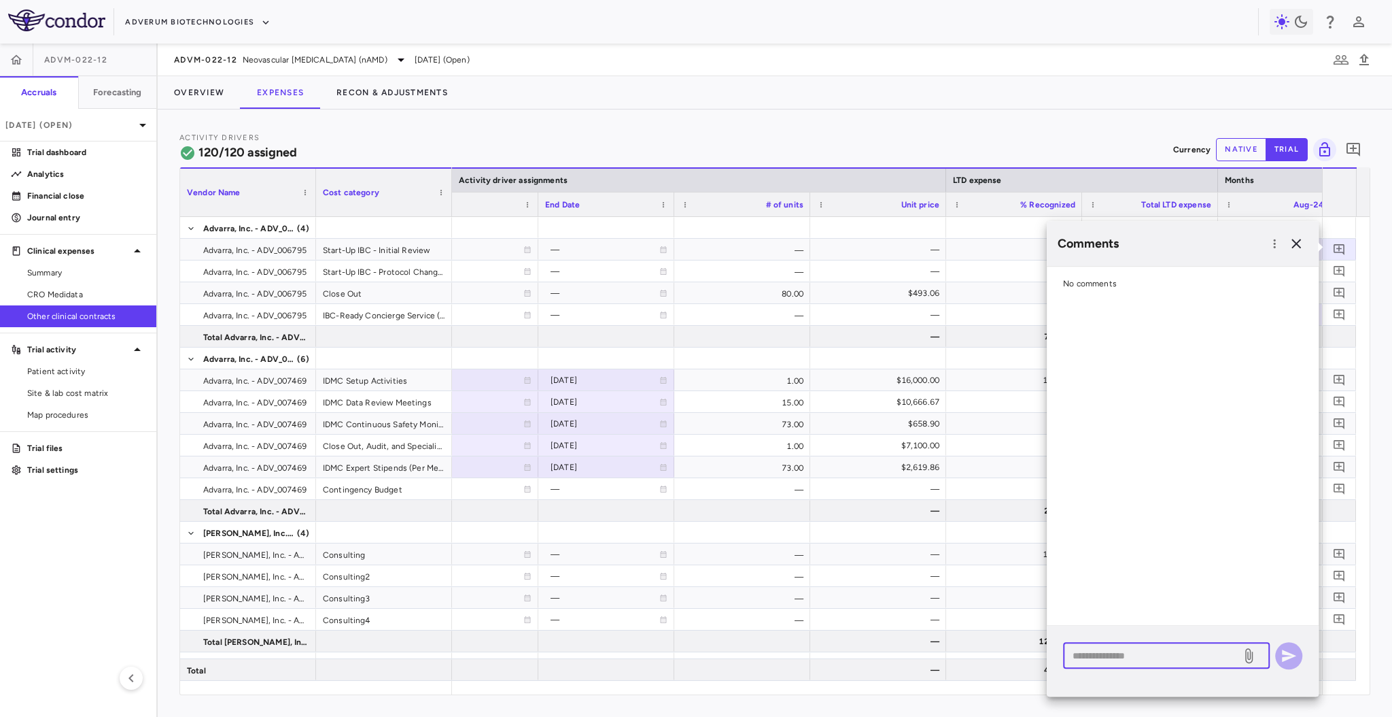
click at [1146, 650] on textarea at bounding box center [1152, 655] width 159 height 15
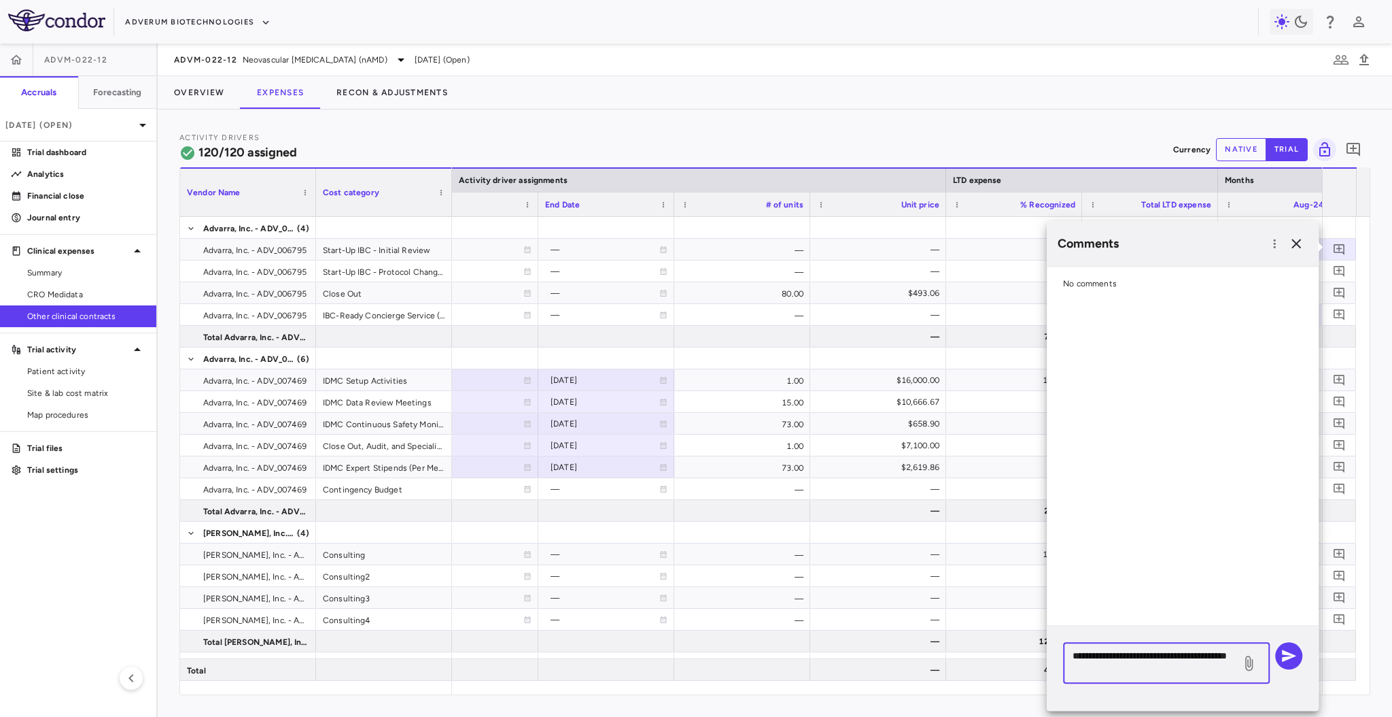
drag, startPoint x: 1074, startPoint y: 654, endPoint x: 1163, endPoint y: 672, distance: 90.3
click at [1163, 672] on textarea "**********" at bounding box center [1152, 663] width 159 height 30
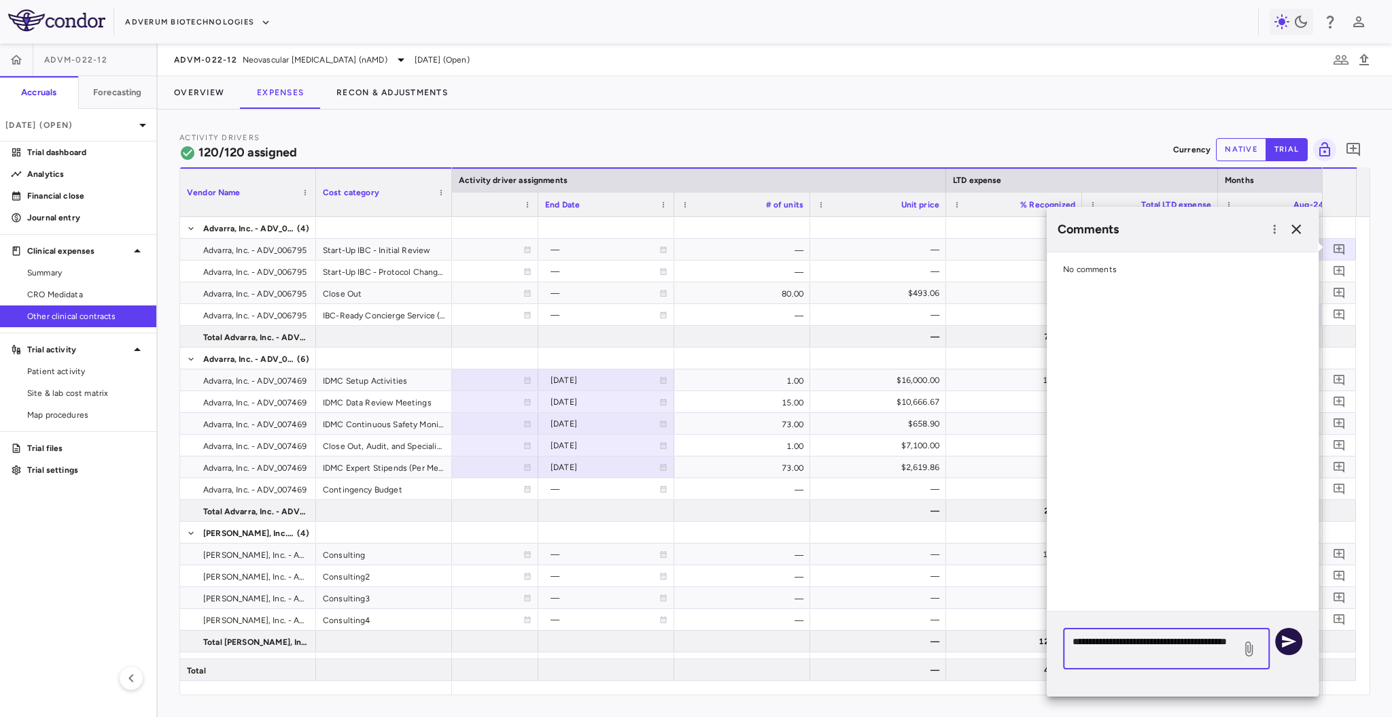
type textarea "**********"
click at [1292, 642] on icon "button" at bounding box center [1289, 641] width 14 height 12
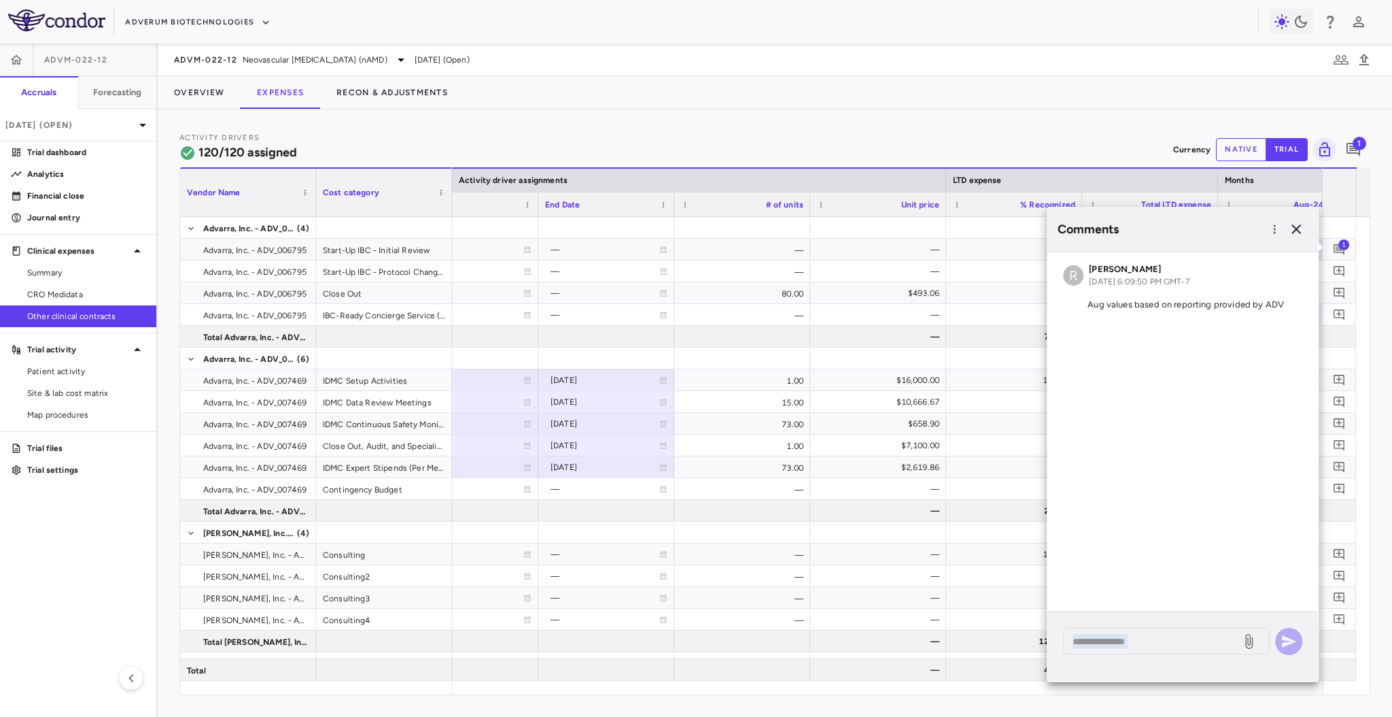
drag, startPoint x: 1292, startPoint y: 642, endPoint x: 1317, endPoint y: 601, distance: 48.5
click at [1317, 601] on div "Comments R [PERSON_NAME] [DATE] 6:09:50 PM GMT-7 Aug values based on reporting …" at bounding box center [1183, 444] width 272 height 475
click at [1298, 218] on button "button" at bounding box center [1296, 229] width 23 height 23
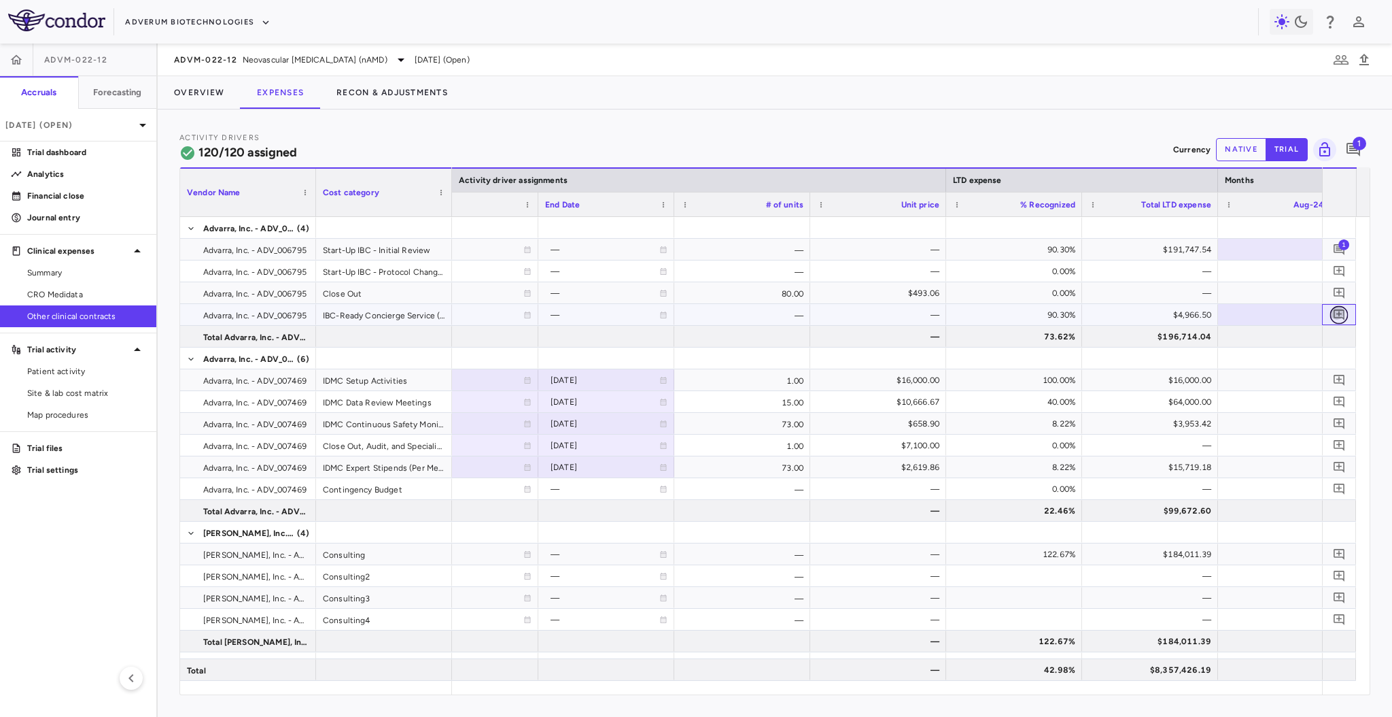
click at [1338, 319] on icon "Add comment" at bounding box center [1339, 314] width 13 height 13
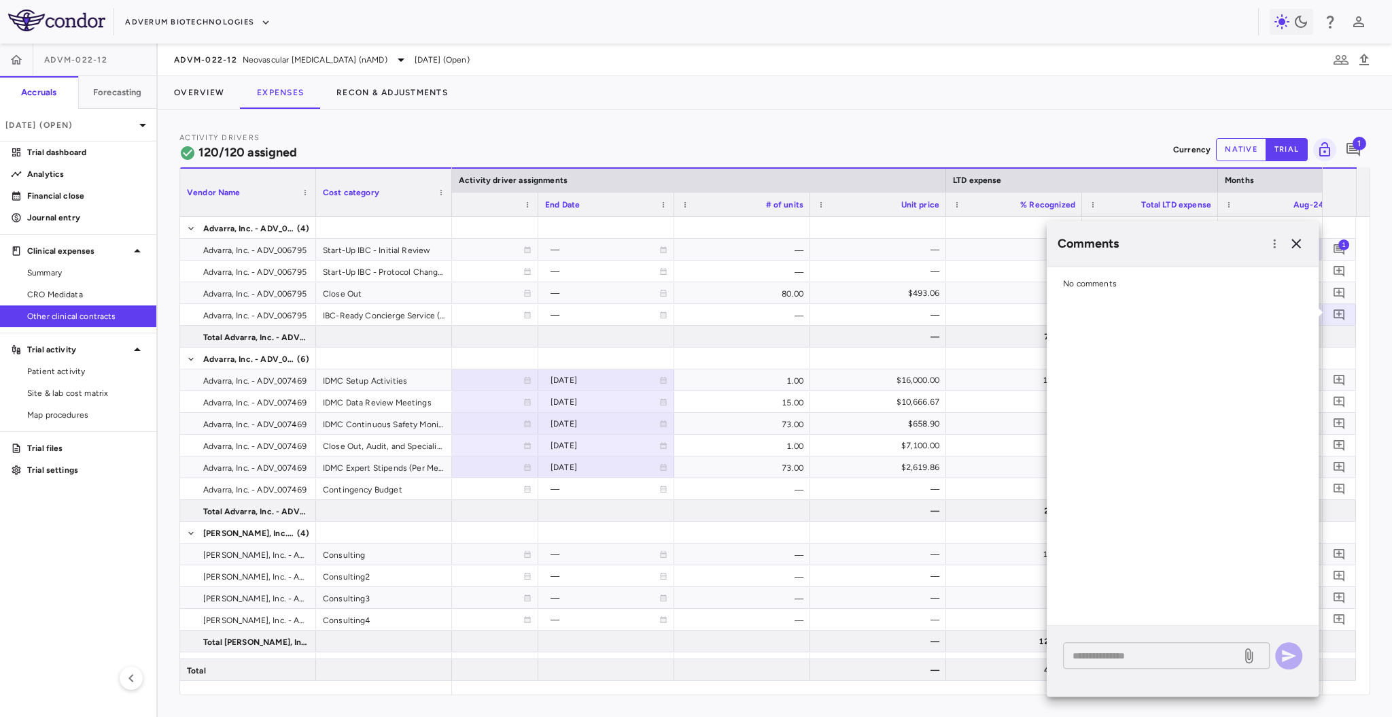
click at [1120, 653] on textarea at bounding box center [1152, 655] width 159 height 15
paste textarea "**********"
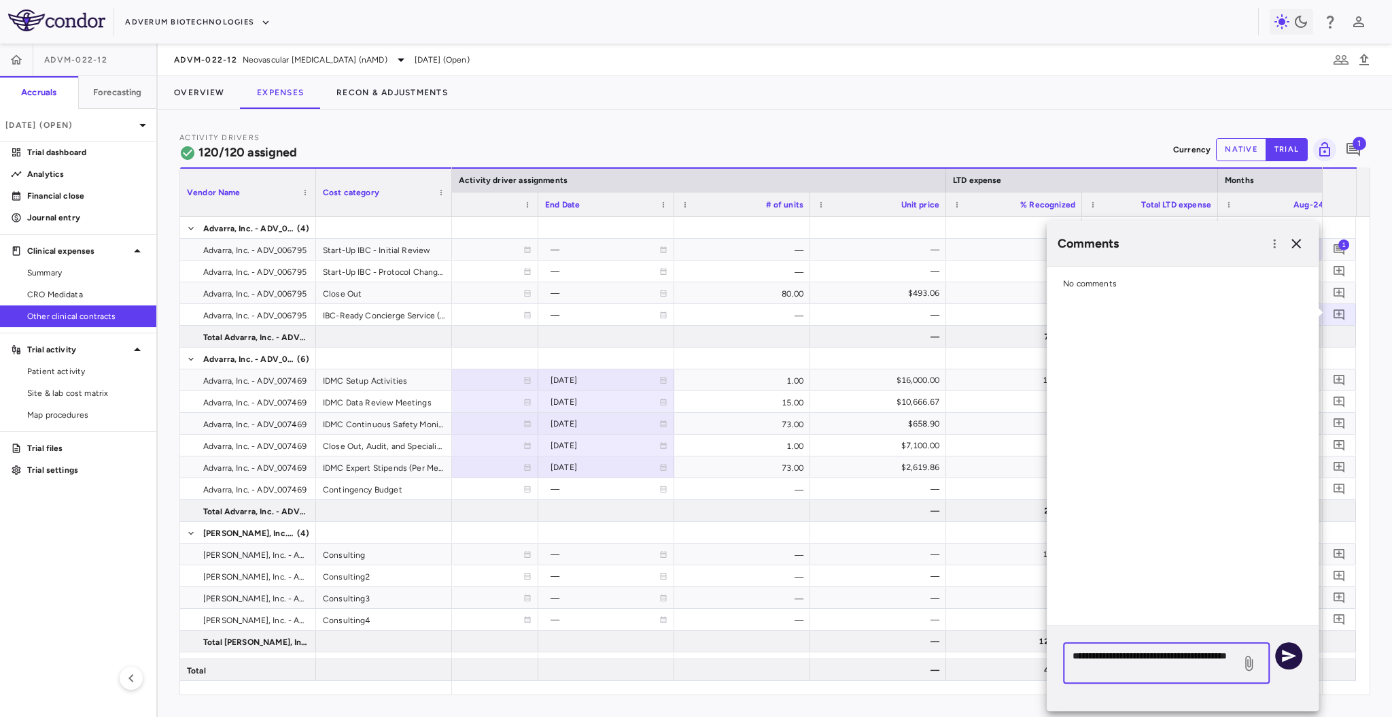
type textarea "**********"
click at [1284, 657] on icon "button" at bounding box center [1289, 655] width 16 height 16
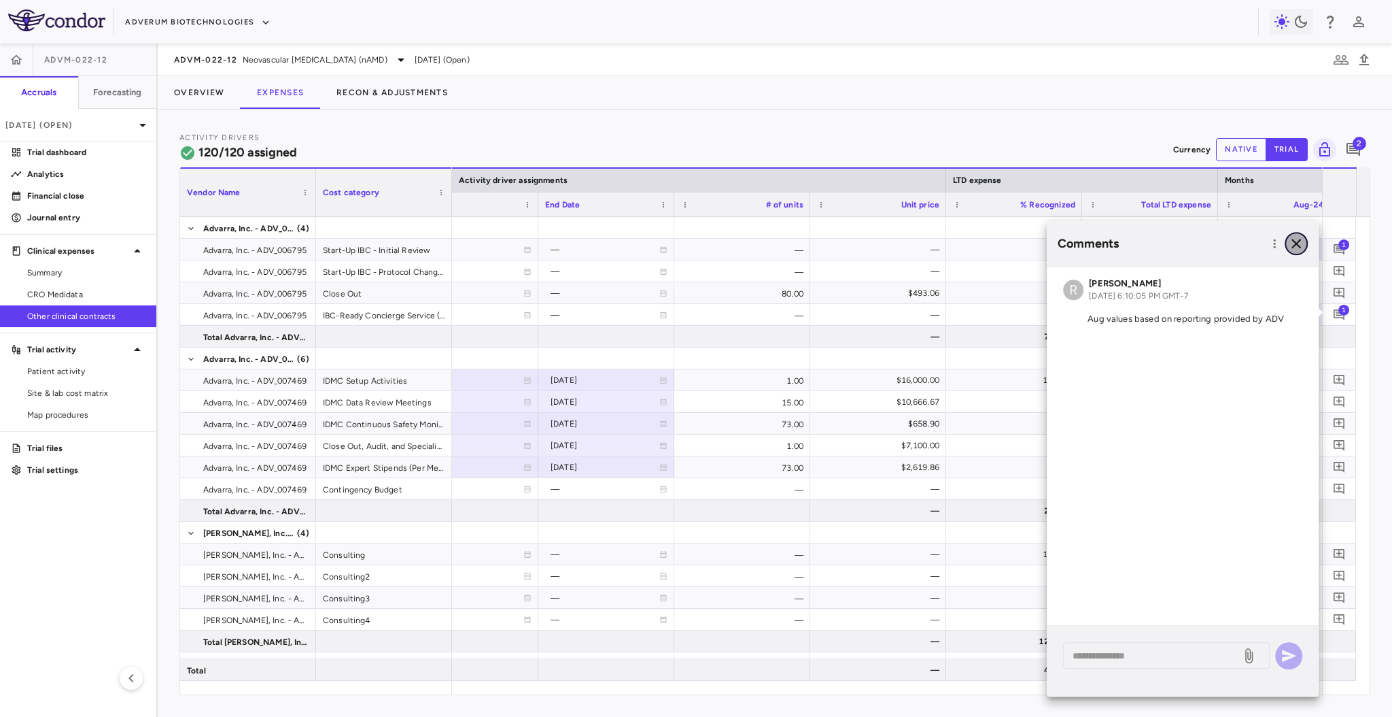
click at [1293, 241] on icon "button" at bounding box center [1297, 244] width 10 height 10
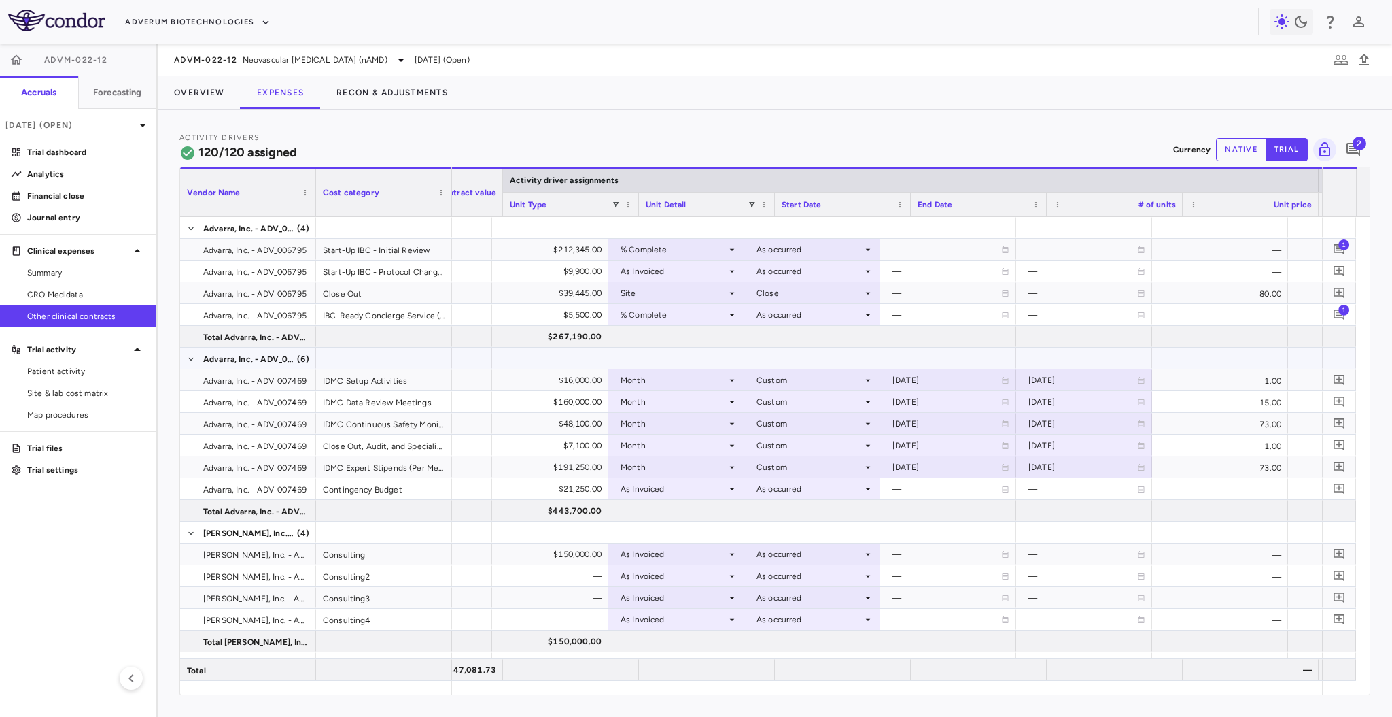
scroll to position [0, 96]
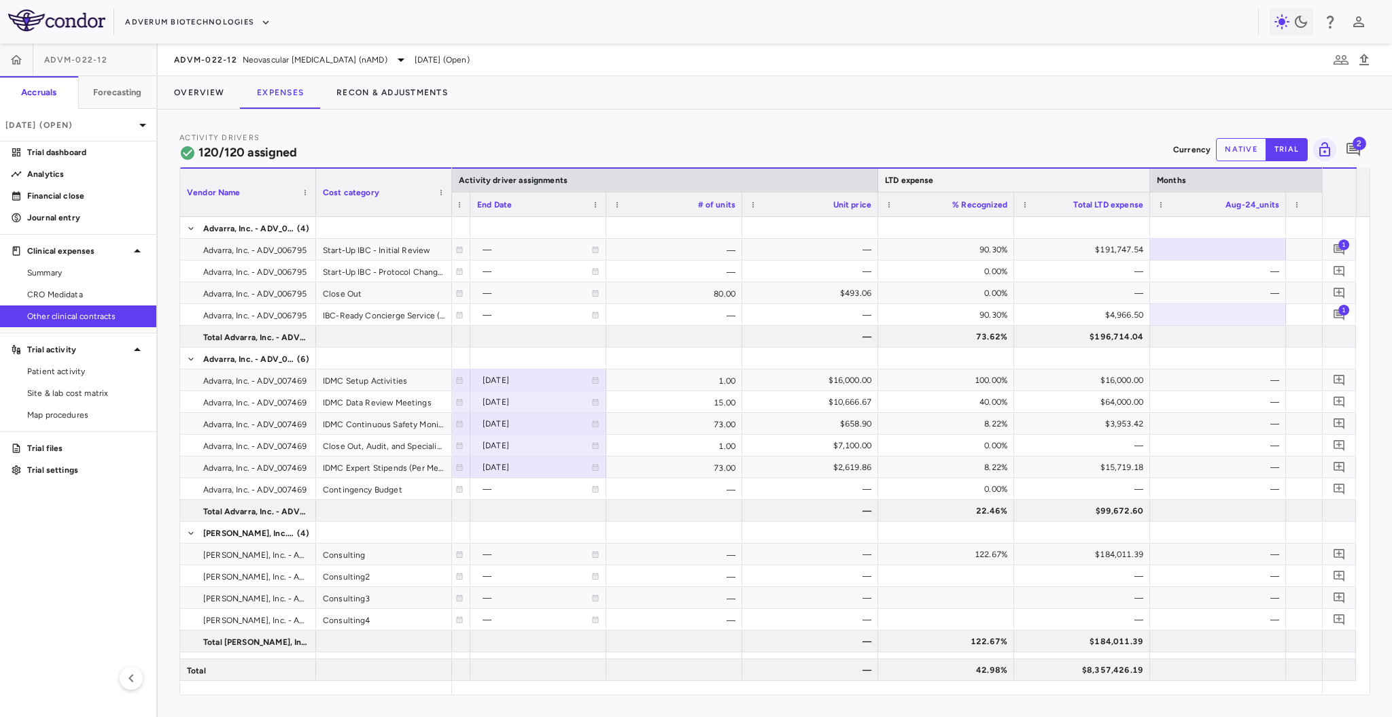
click at [1150, 183] on div at bounding box center [1149, 180] width 5 height 23
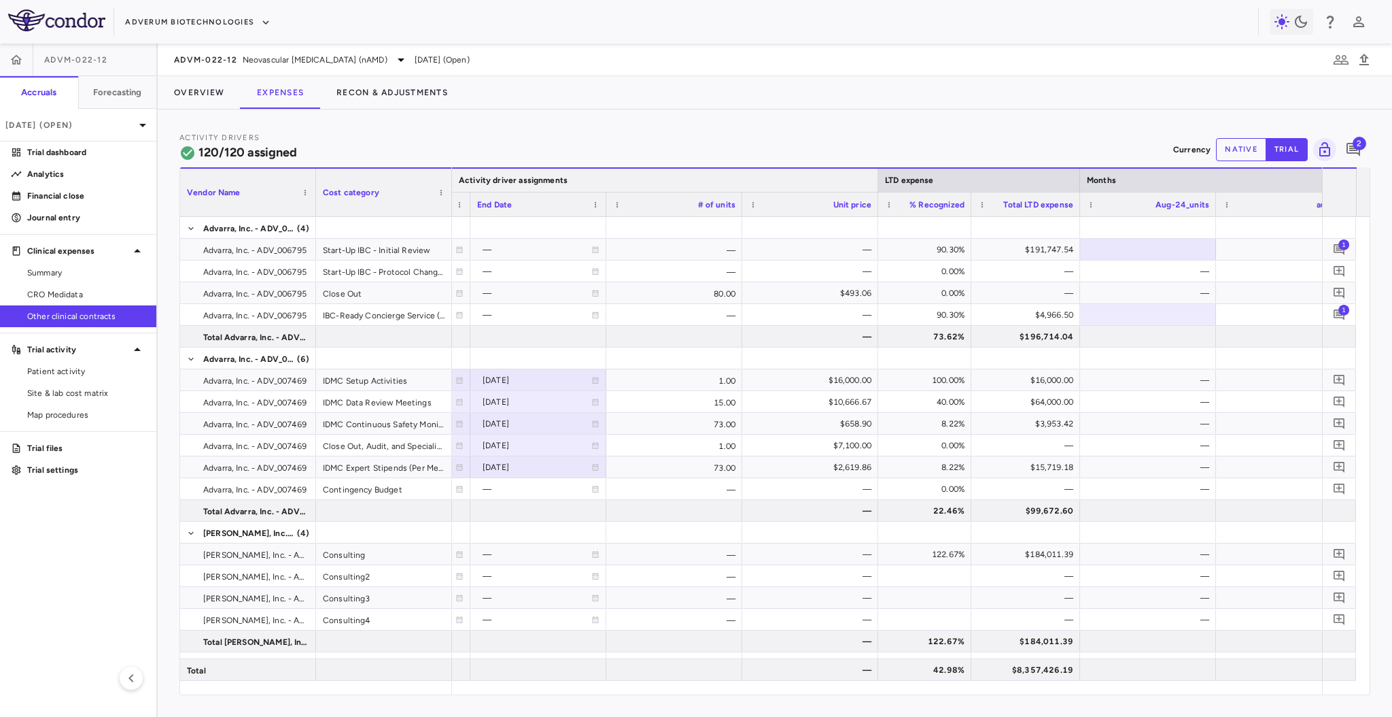
click at [876, 177] on div at bounding box center [877, 180] width 5 height 23
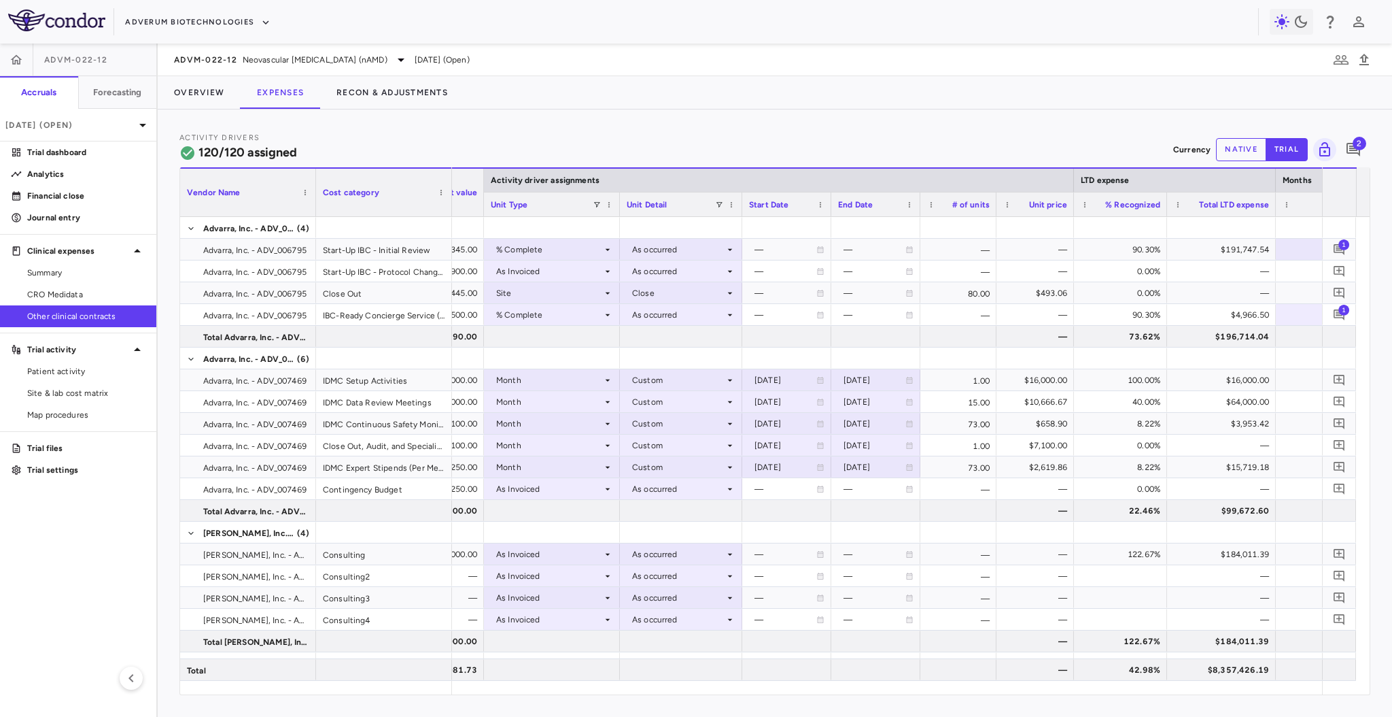
click at [742, 200] on div at bounding box center [741, 204] width 5 height 24
click at [617, 201] on div at bounding box center [619, 204] width 5 height 24
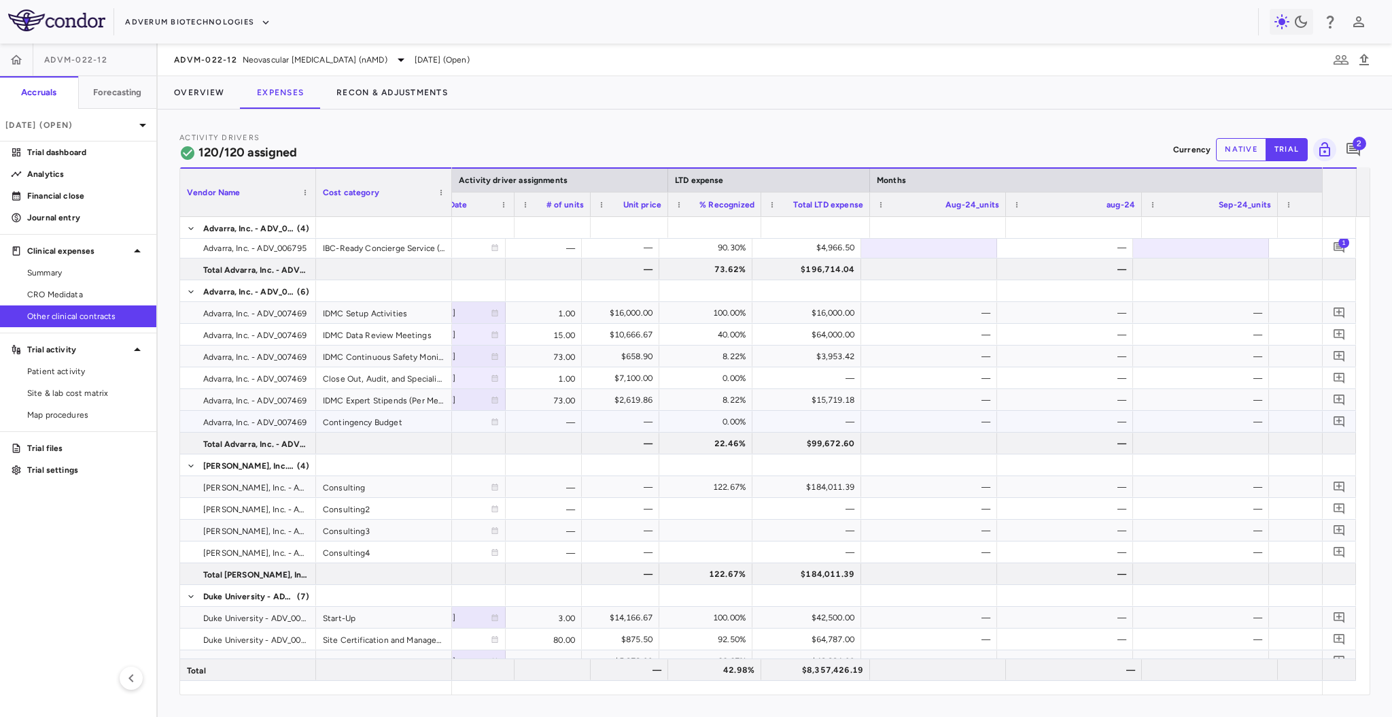
scroll to position [0, 592]
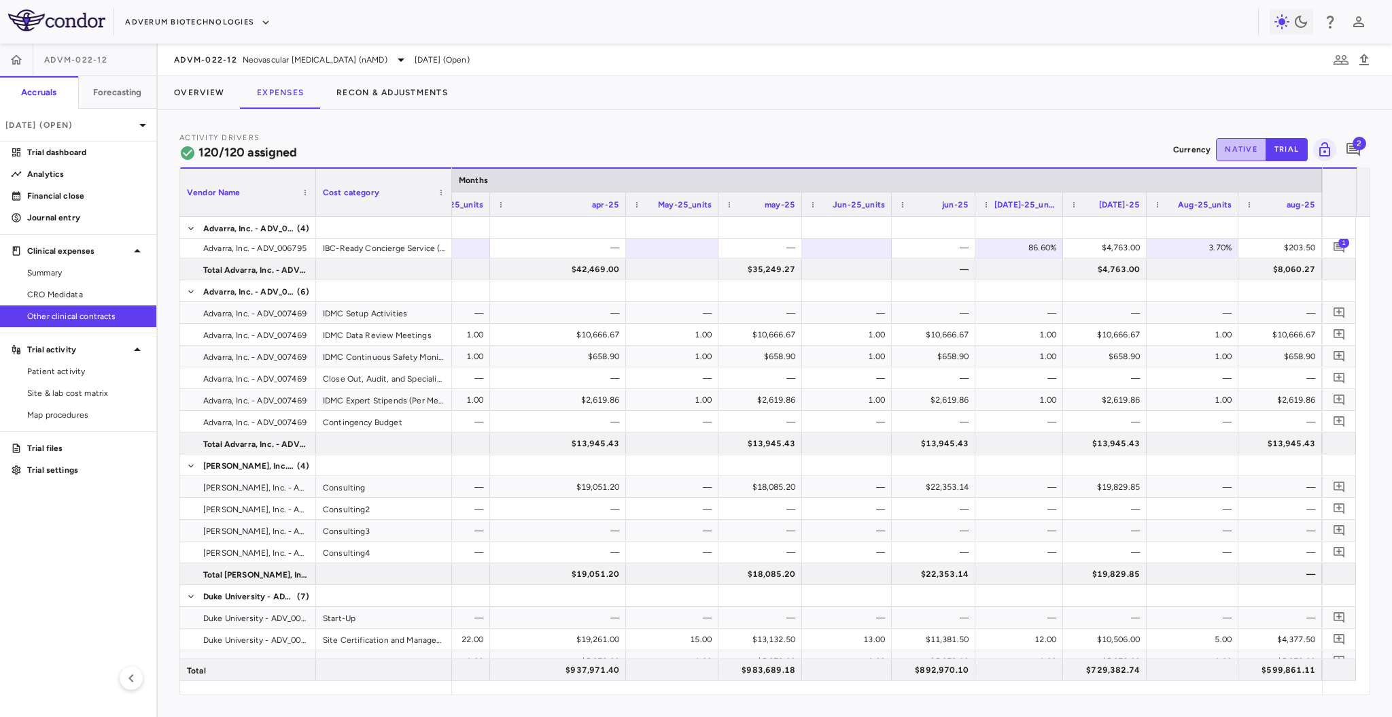
click at [1248, 150] on button "native" at bounding box center [1241, 149] width 50 height 23
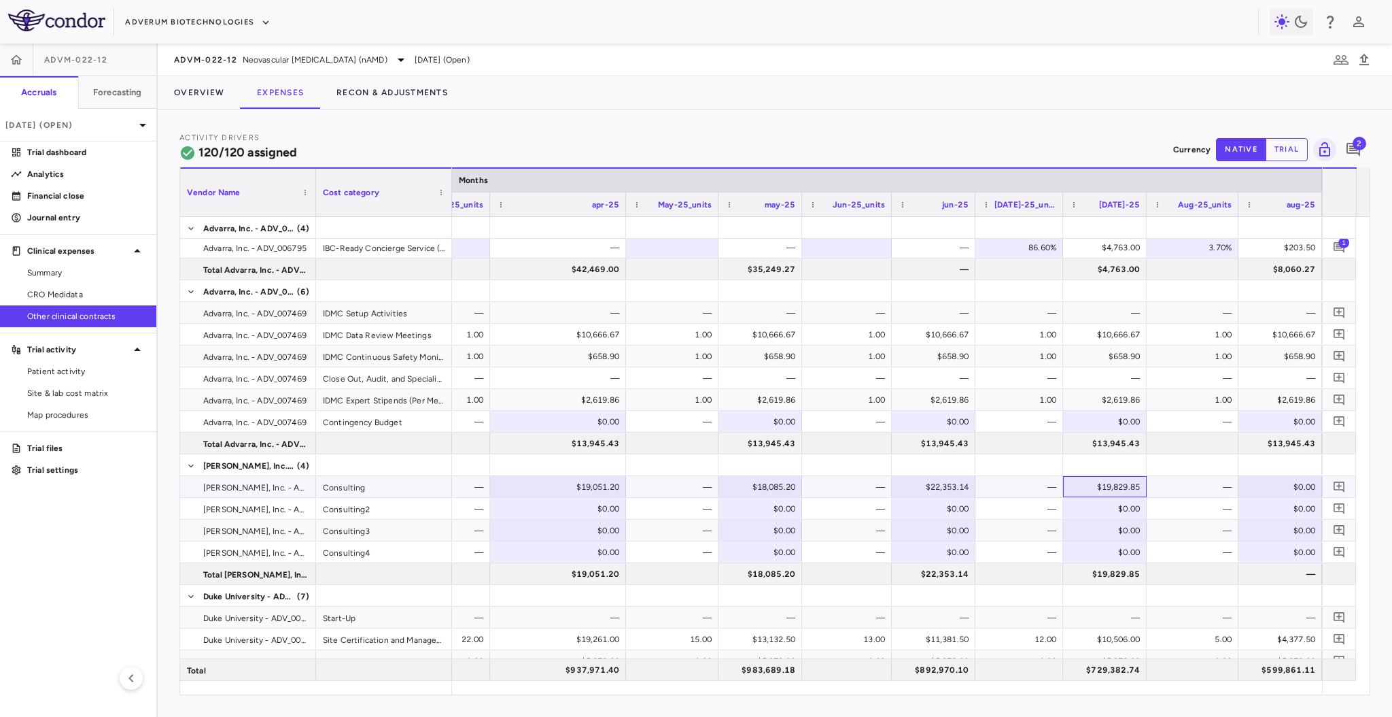
click at [1078, 487] on div "$19,829.85" at bounding box center [1107, 487] width 65 height 22
drag, startPoint x: 1080, startPoint y: 486, endPoint x: 1097, endPoint y: 485, distance: 17.0
click at [1097, 485] on div "​ ********" at bounding box center [1105, 488] width 82 height 22
drag, startPoint x: 1097, startPoint y: 485, endPoint x: 1163, endPoint y: 486, distance: 65.3
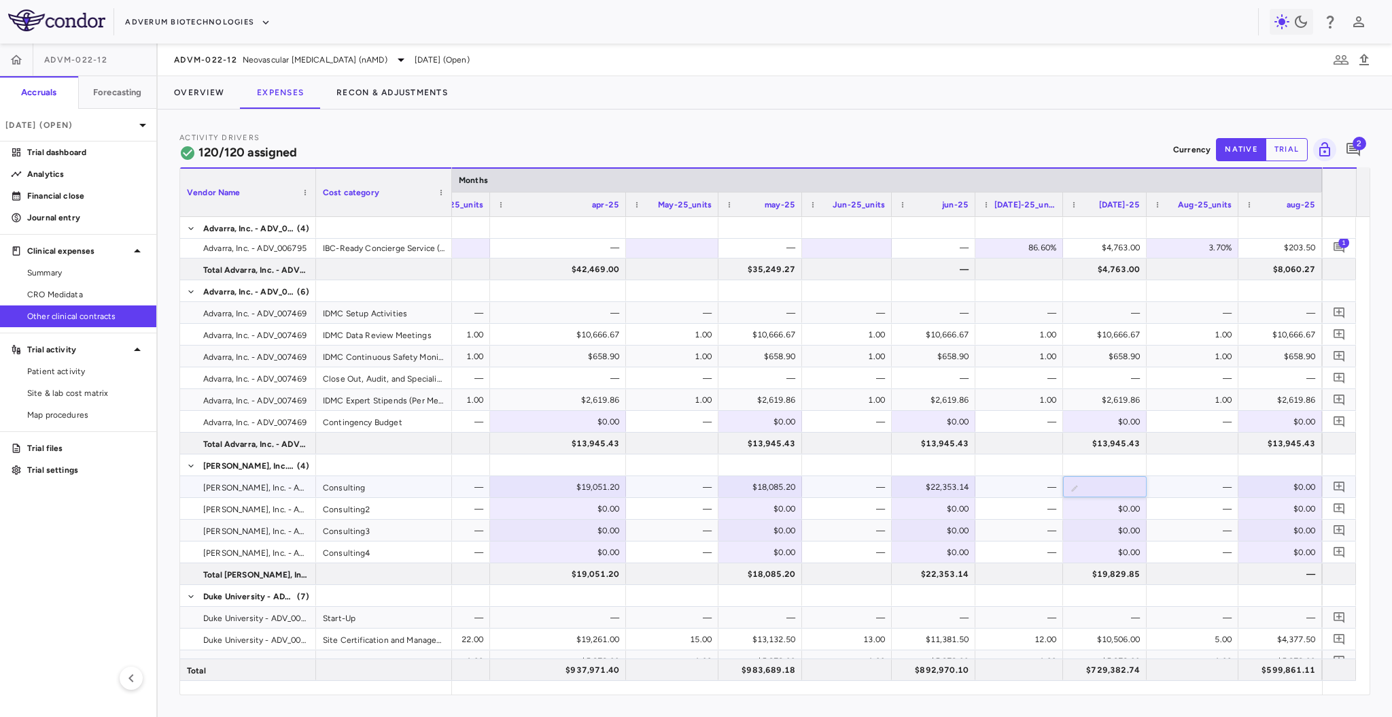
type input "*"
type input "********"
click at [1273, 479] on div "$0.00" at bounding box center [1283, 487] width 65 height 22
type input "********"
click at [1335, 482] on icon "Add comment" at bounding box center [1339, 486] width 13 height 13
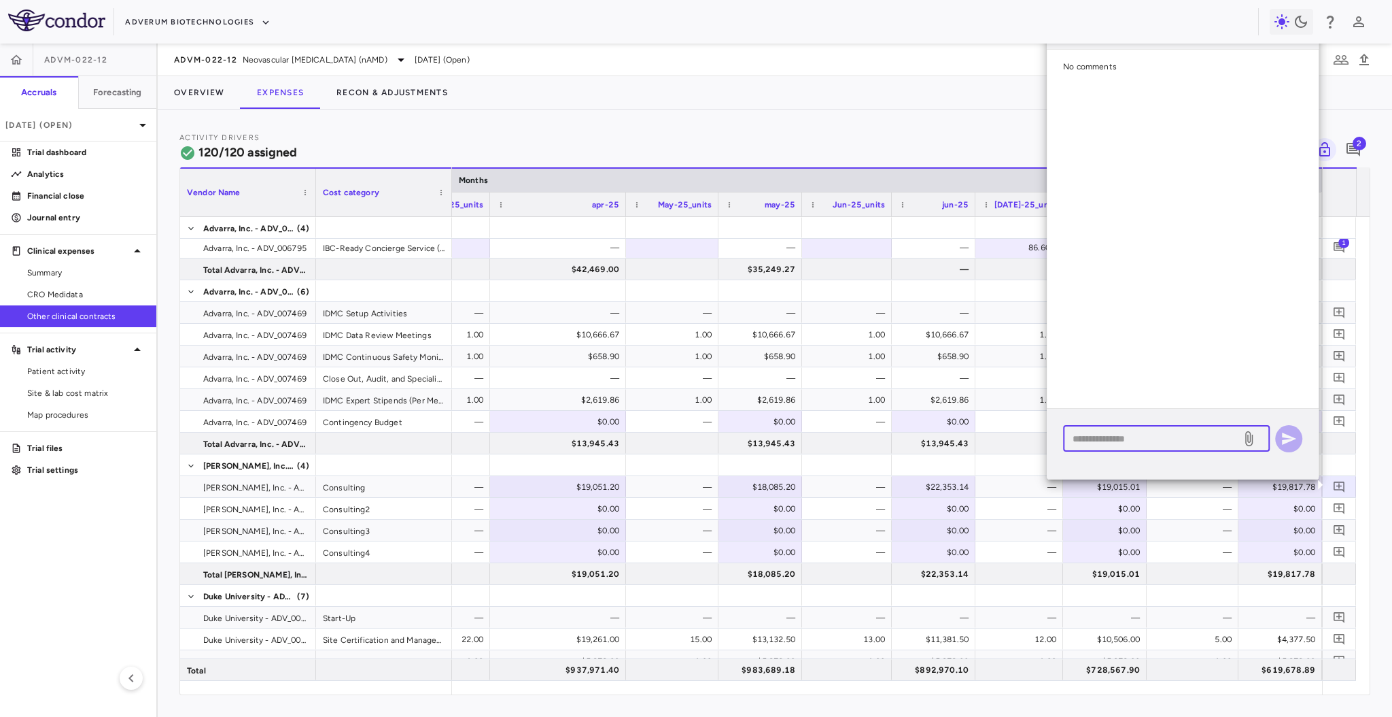
click at [1171, 434] on textarea at bounding box center [1152, 438] width 159 height 15
type textarea "**********"
click at [1296, 417] on icon "button" at bounding box center [1289, 424] width 16 height 16
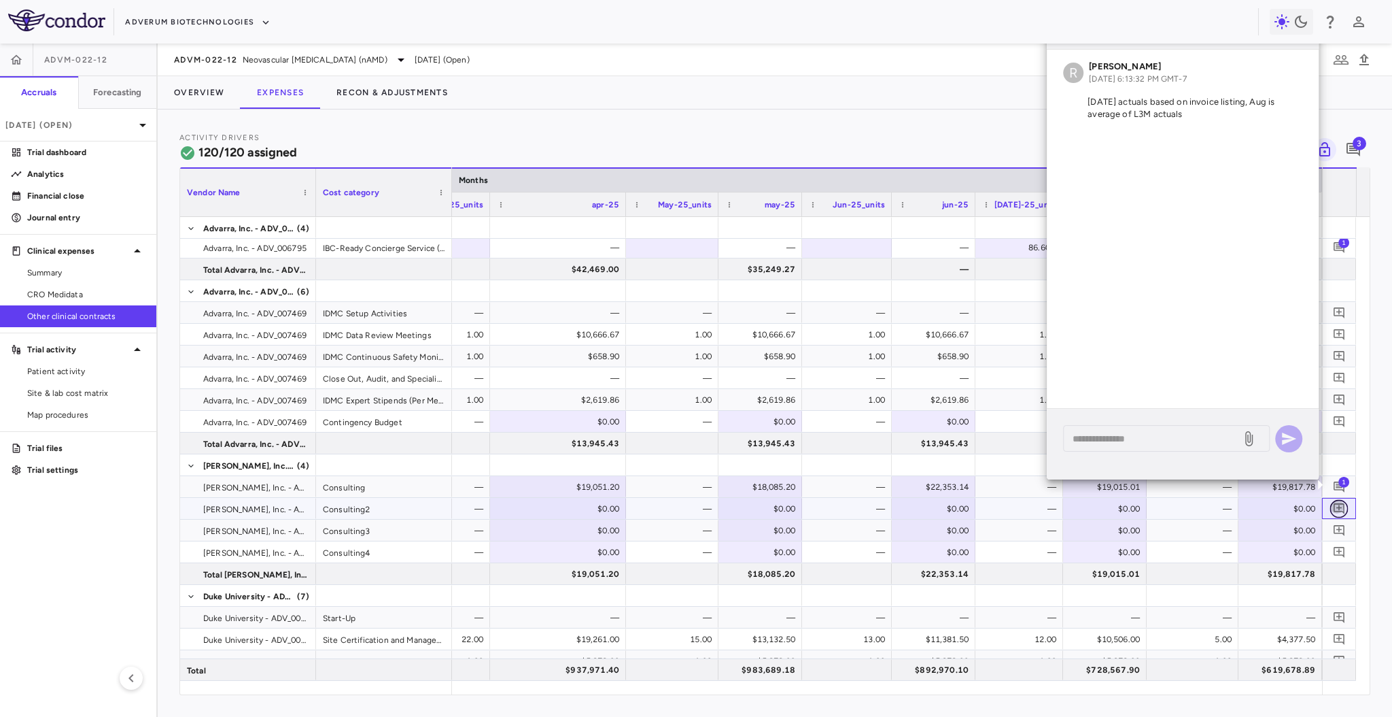
click at [1340, 513] on icon "Add comment" at bounding box center [1339, 508] width 13 height 13
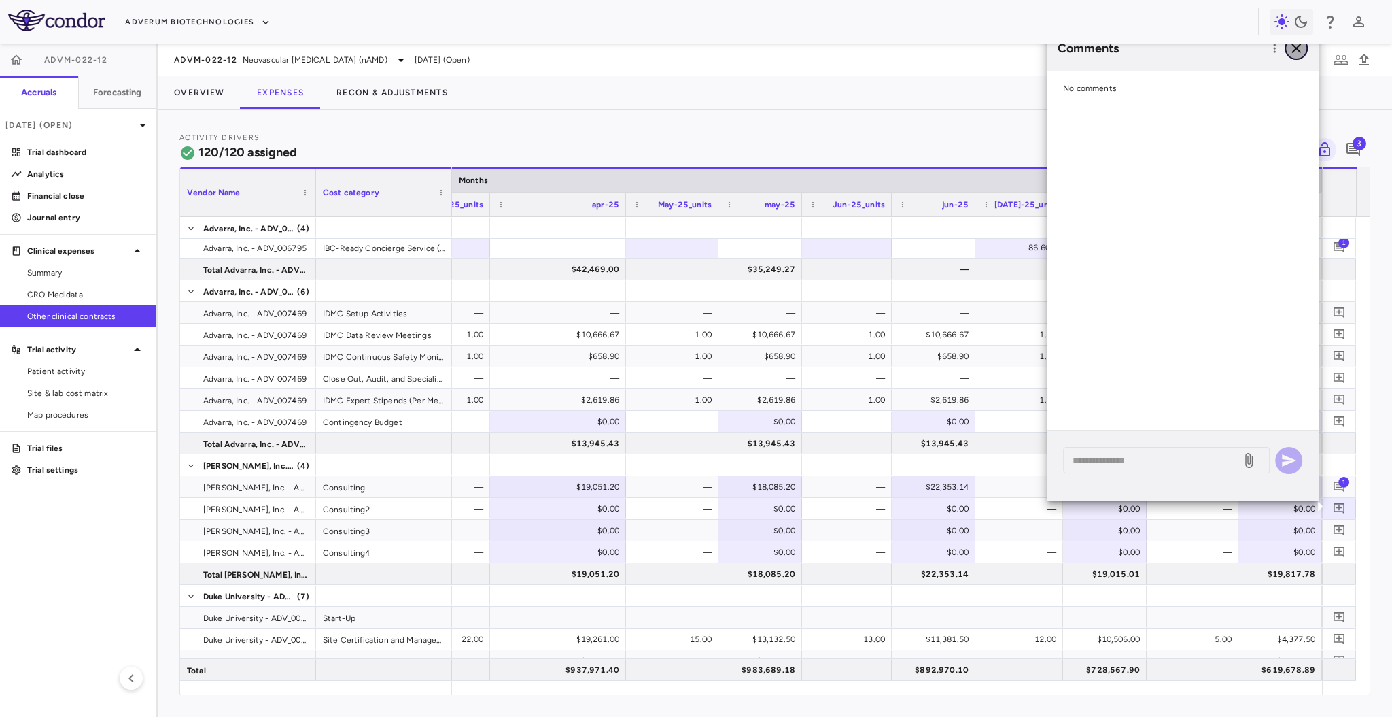
click at [1295, 51] on icon "button" at bounding box center [1296, 48] width 16 height 16
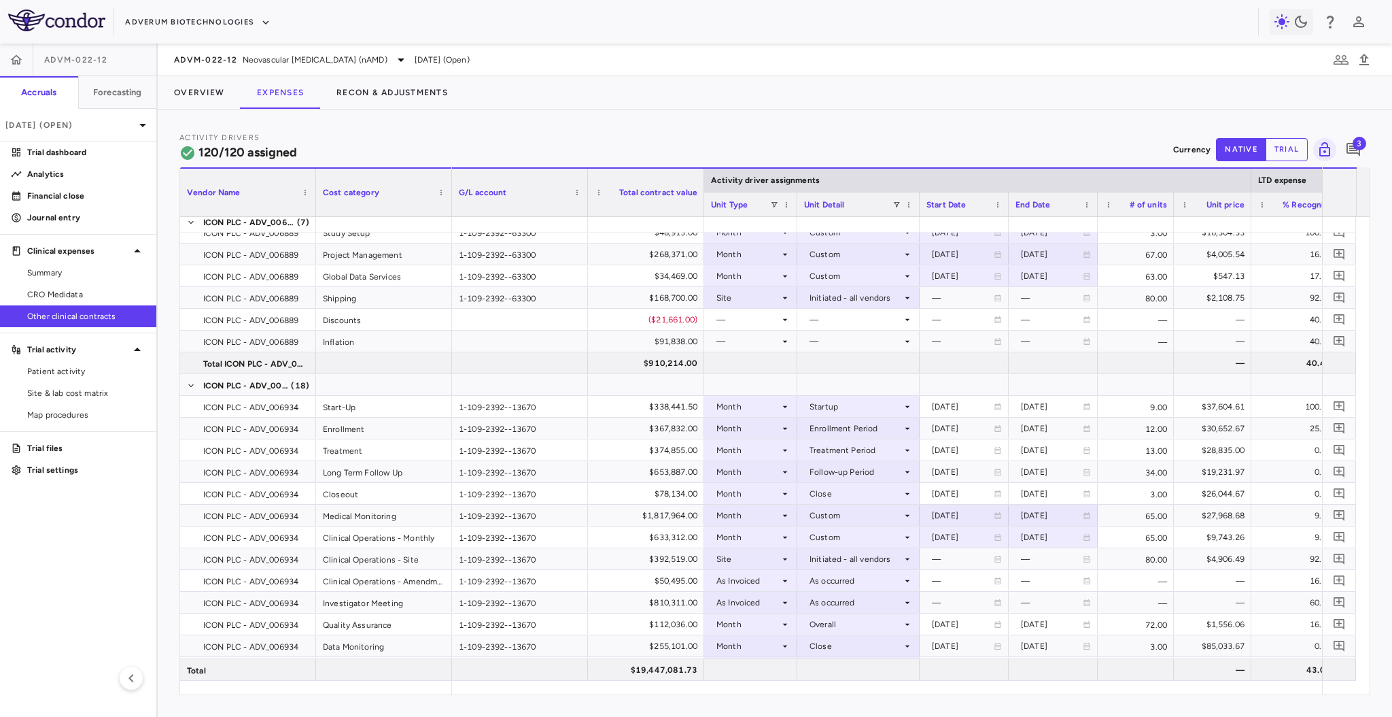
scroll to position [1875, 0]
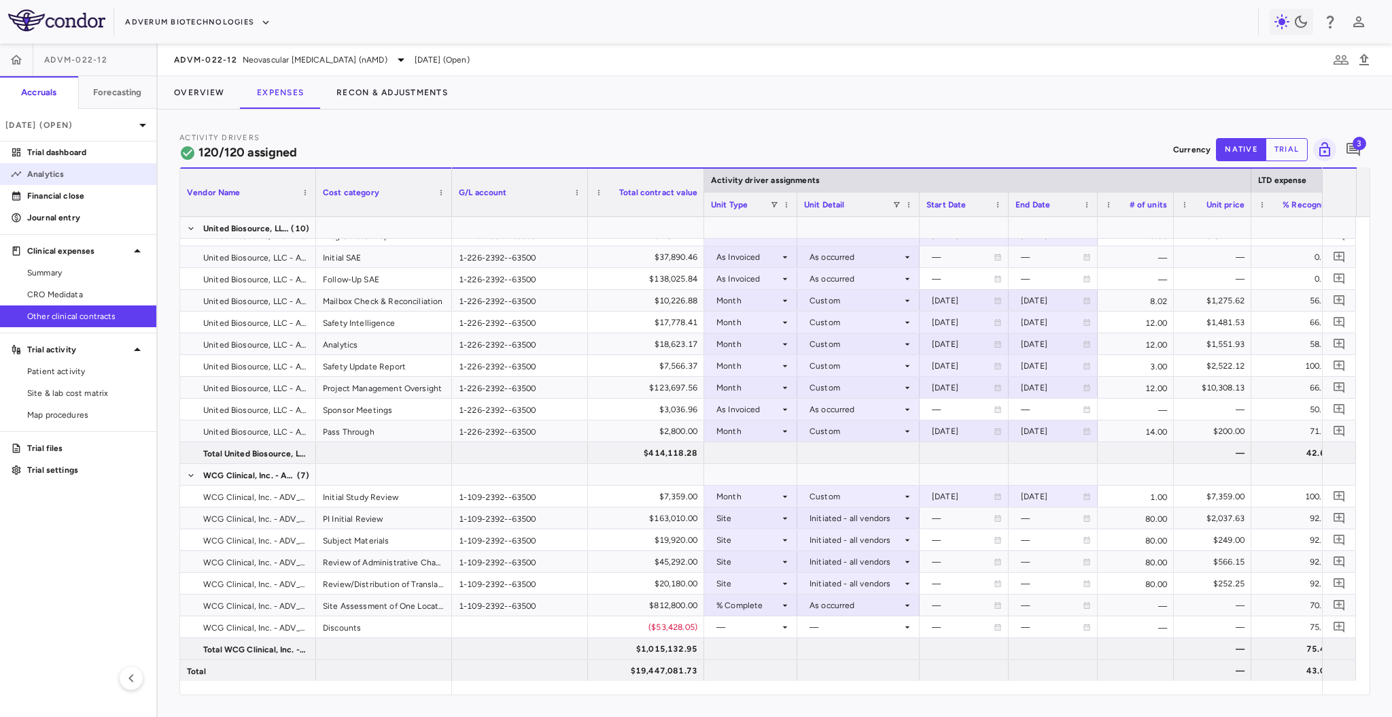
click at [76, 179] on p "Analytics" at bounding box center [86, 174] width 118 height 12
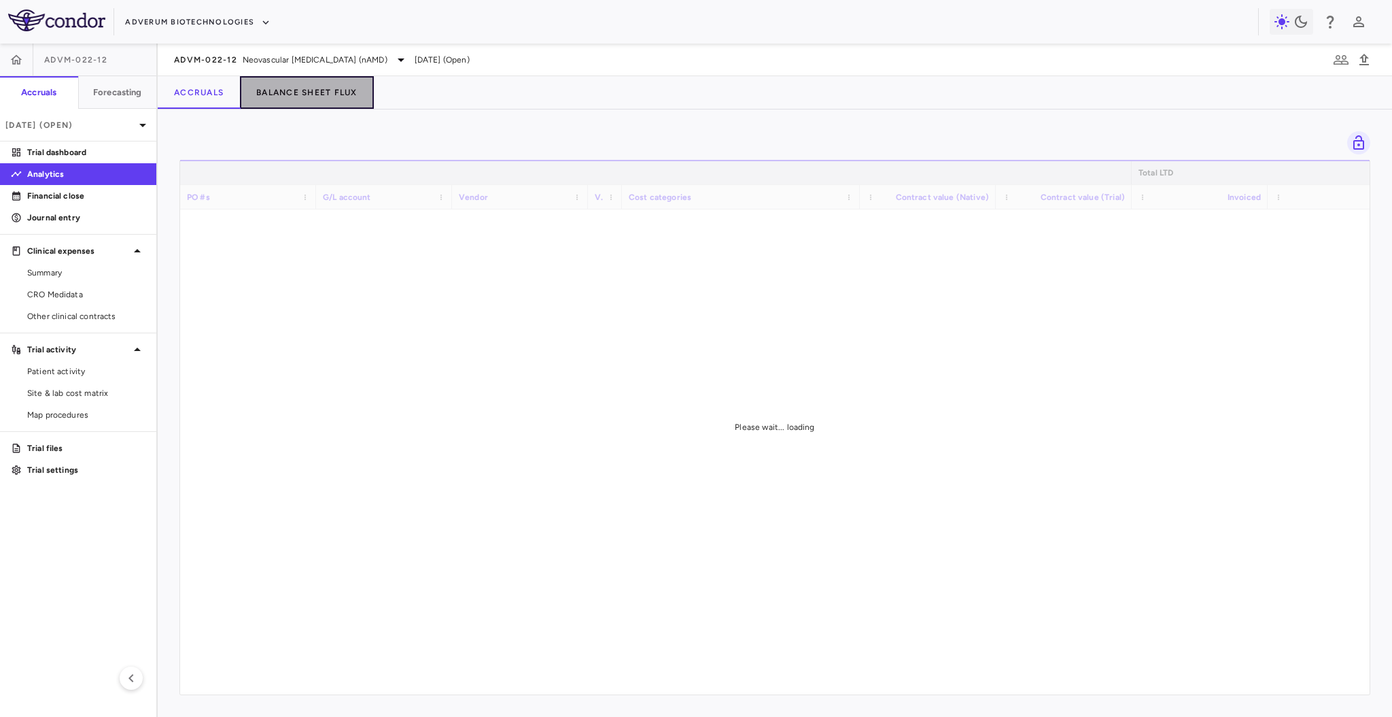
click at [275, 92] on button "Balance Sheet Flux" at bounding box center [307, 92] width 134 height 33
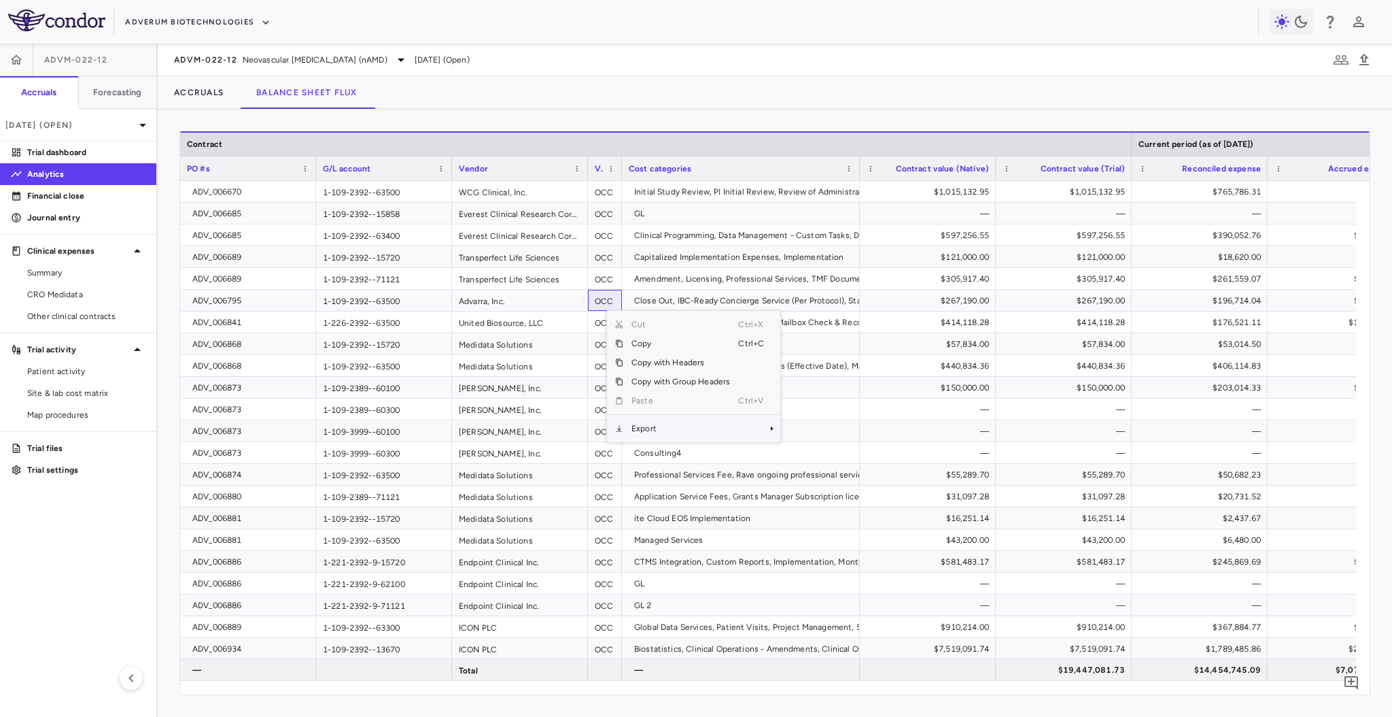
click at [720, 423] on span "Export" at bounding box center [680, 428] width 115 height 19
click at [827, 450] on span "Excel Export" at bounding box center [826, 452] width 64 height 19
click at [492, 166] on div "Vendor" at bounding box center [514, 168] width 110 height 17
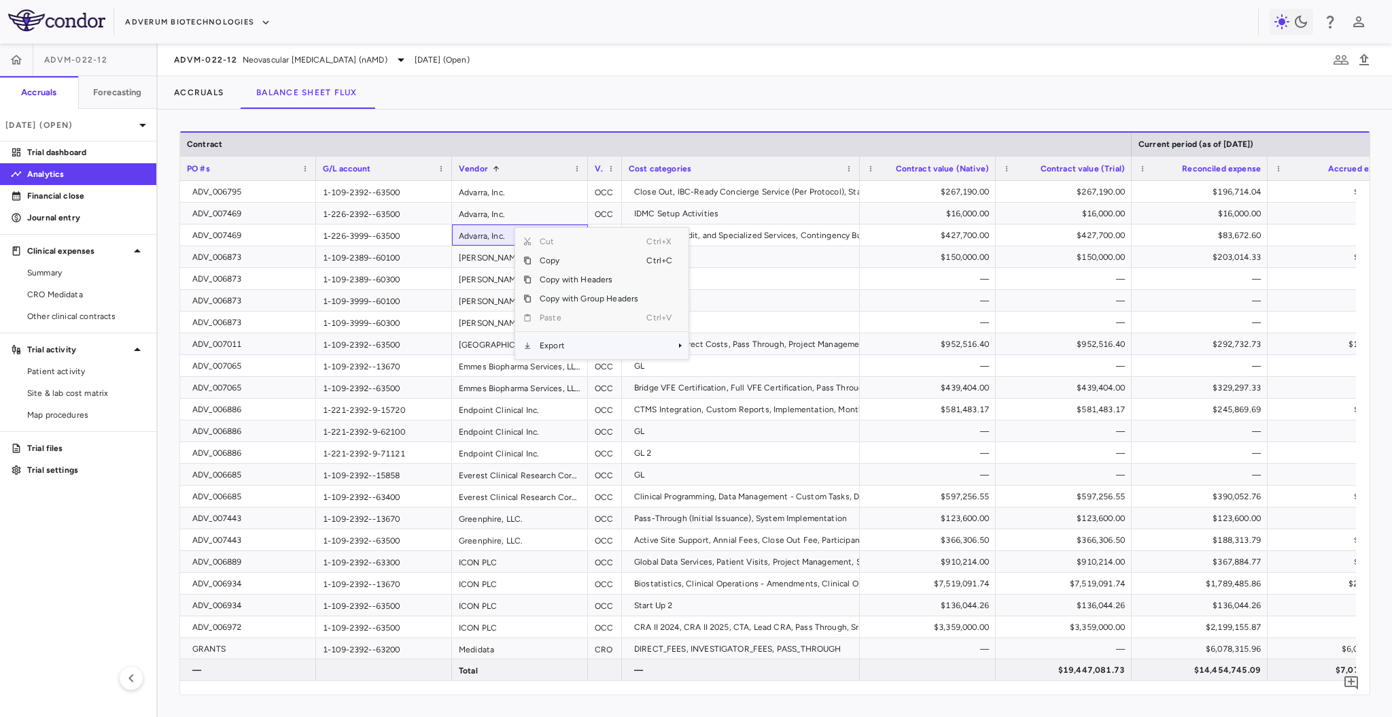
click at [579, 343] on span "Export" at bounding box center [589, 345] width 115 height 19
click at [706, 364] on span "Excel Export" at bounding box center [734, 369] width 64 height 19
click at [1366, 58] on icon "button" at bounding box center [1365, 60] width 10 height 12
